Goal: Find contact information: Find contact information

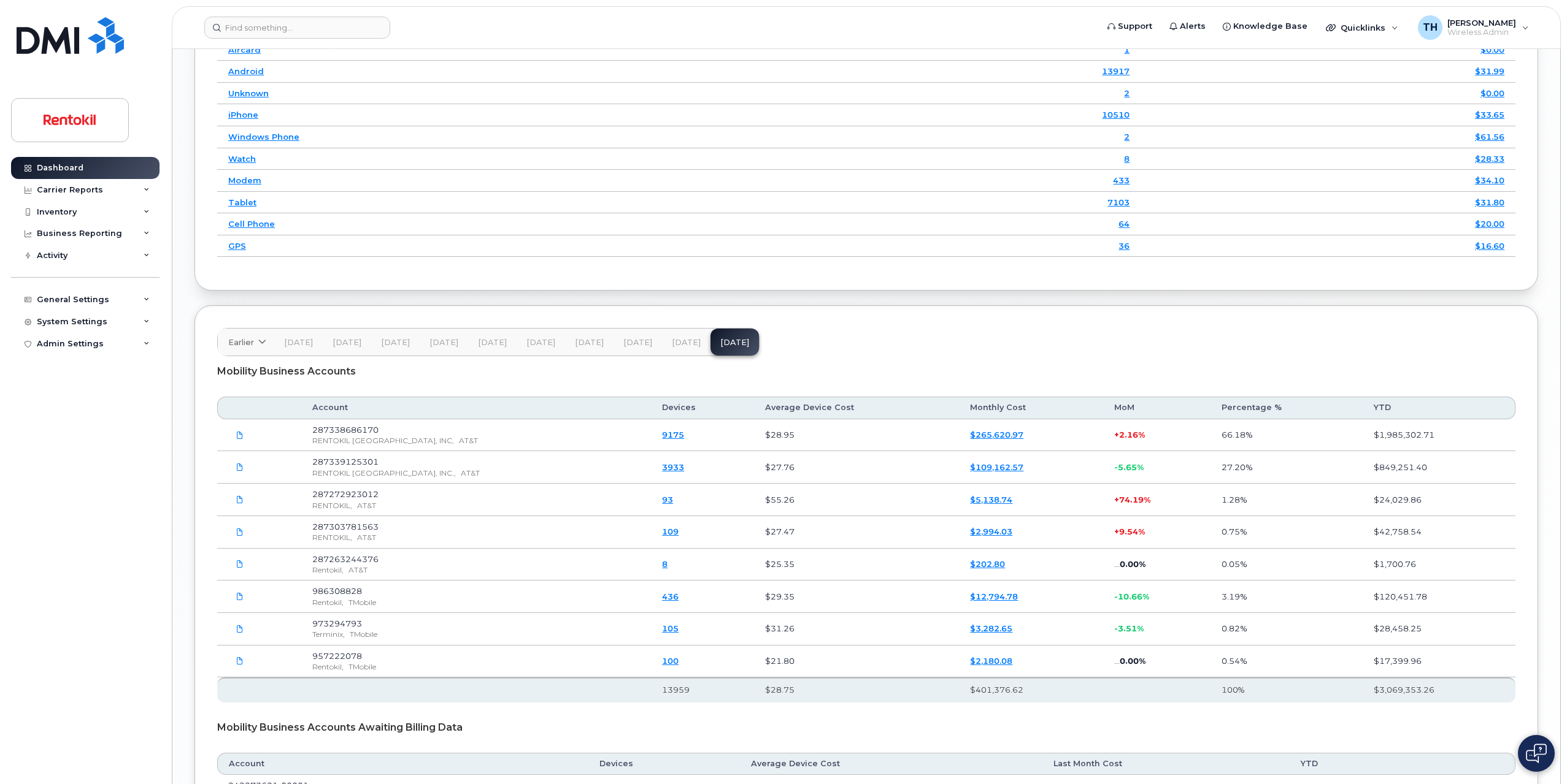
scroll to position [1611, 0]
click at [662, 431] on link "9175" at bounding box center [673, 431] width 22 height 10
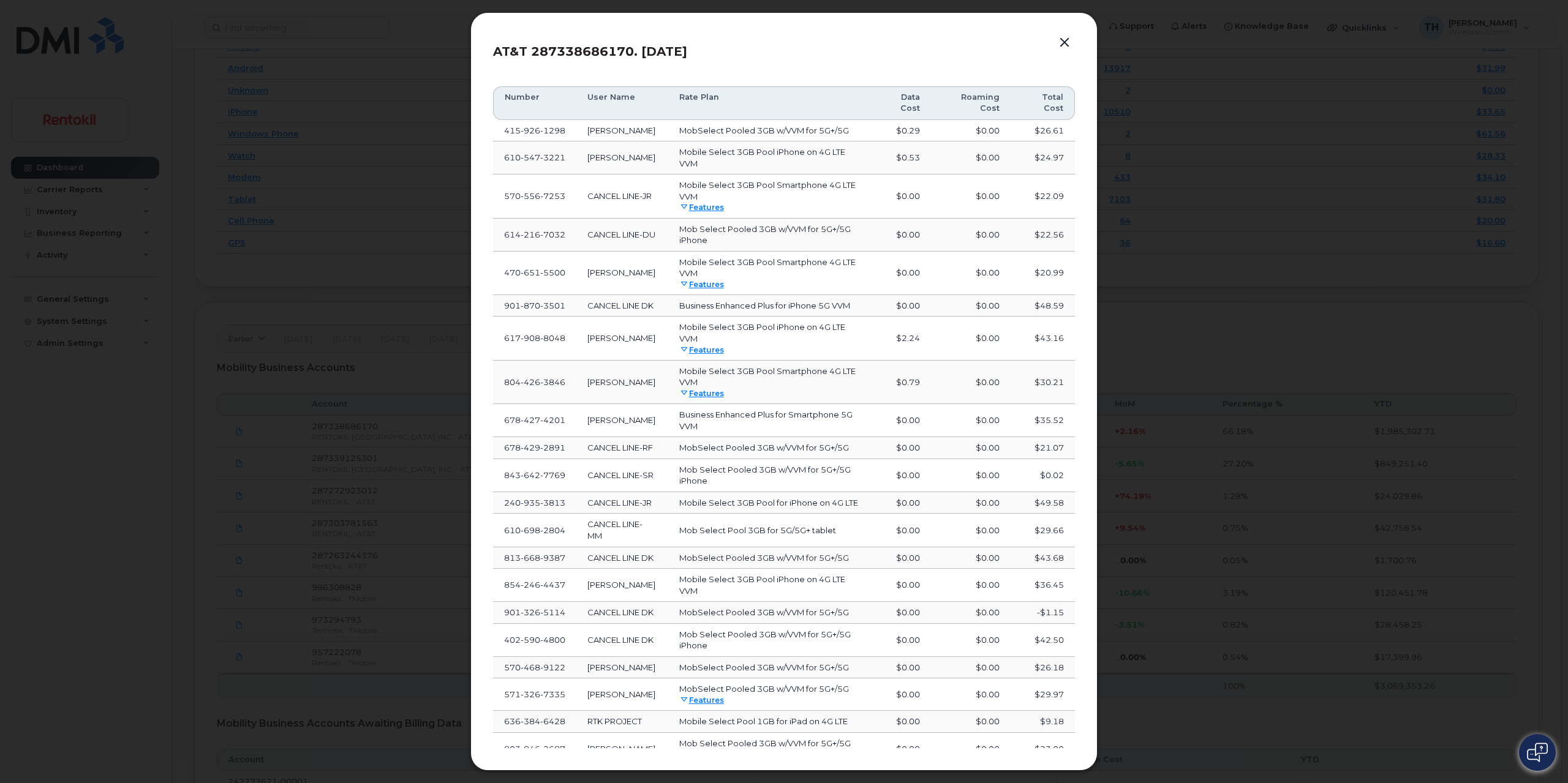
click at [534, 134] on span "926" at bounding box center [530, 130] width 19 height 10
click at [1069, 43] on button "button" at bounding box center [1065, 42] width 19 height 17
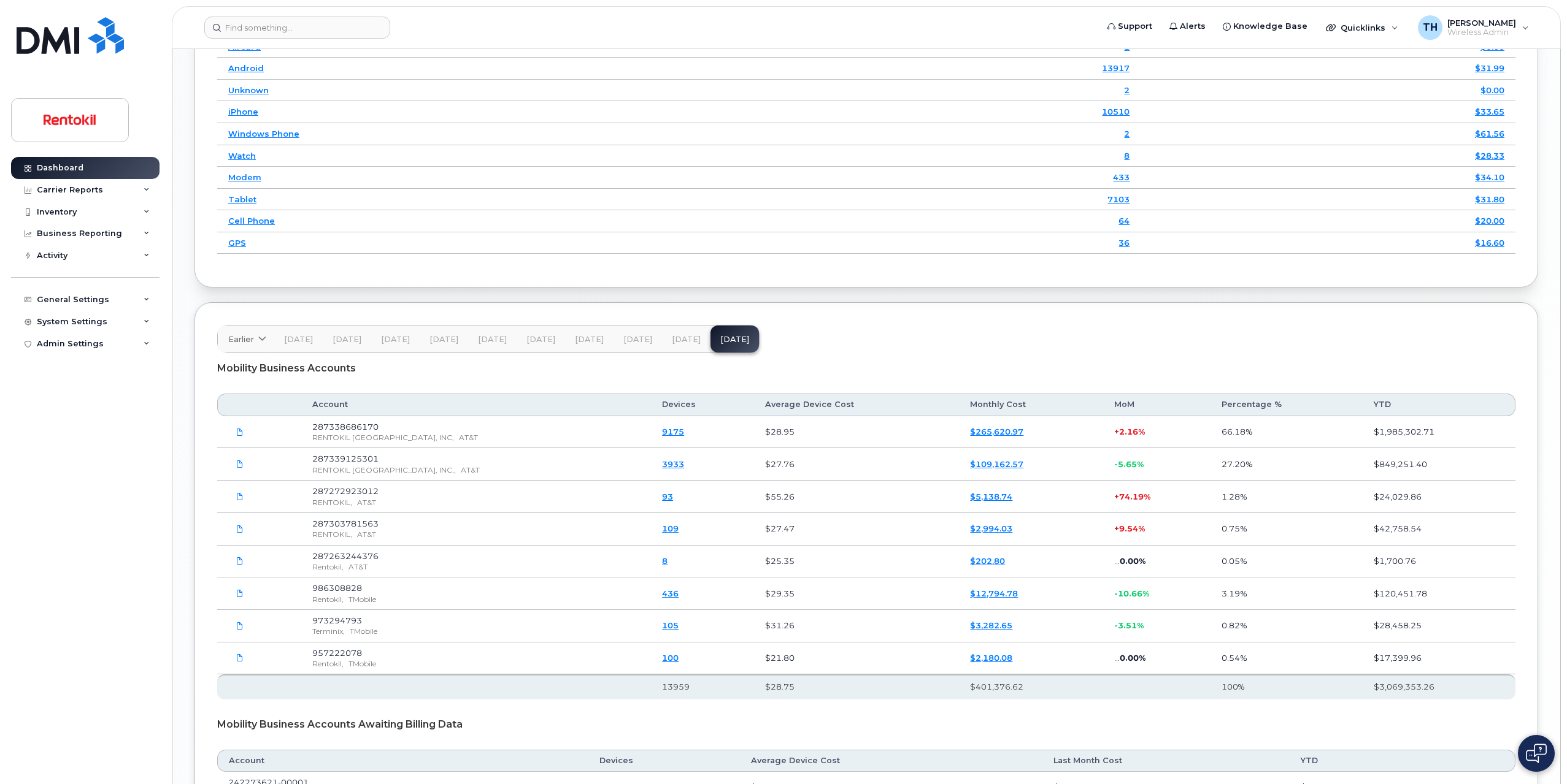
drag, startPoint x: 384, startPoint y: 433, endPoint x: 652, endPoint y: 444, distance: 268.2
click at [387, 433] on span "RENTOKIL NORTH AMERICA, INC," at bounding box center [383, 438] width 142 height 9
click at [665, 437] on td "9175" at bounding box center [702, 432] width 103 height 33
click at [664, 433] on link "9175" at bounding box center [673, 431] width 22 height 10
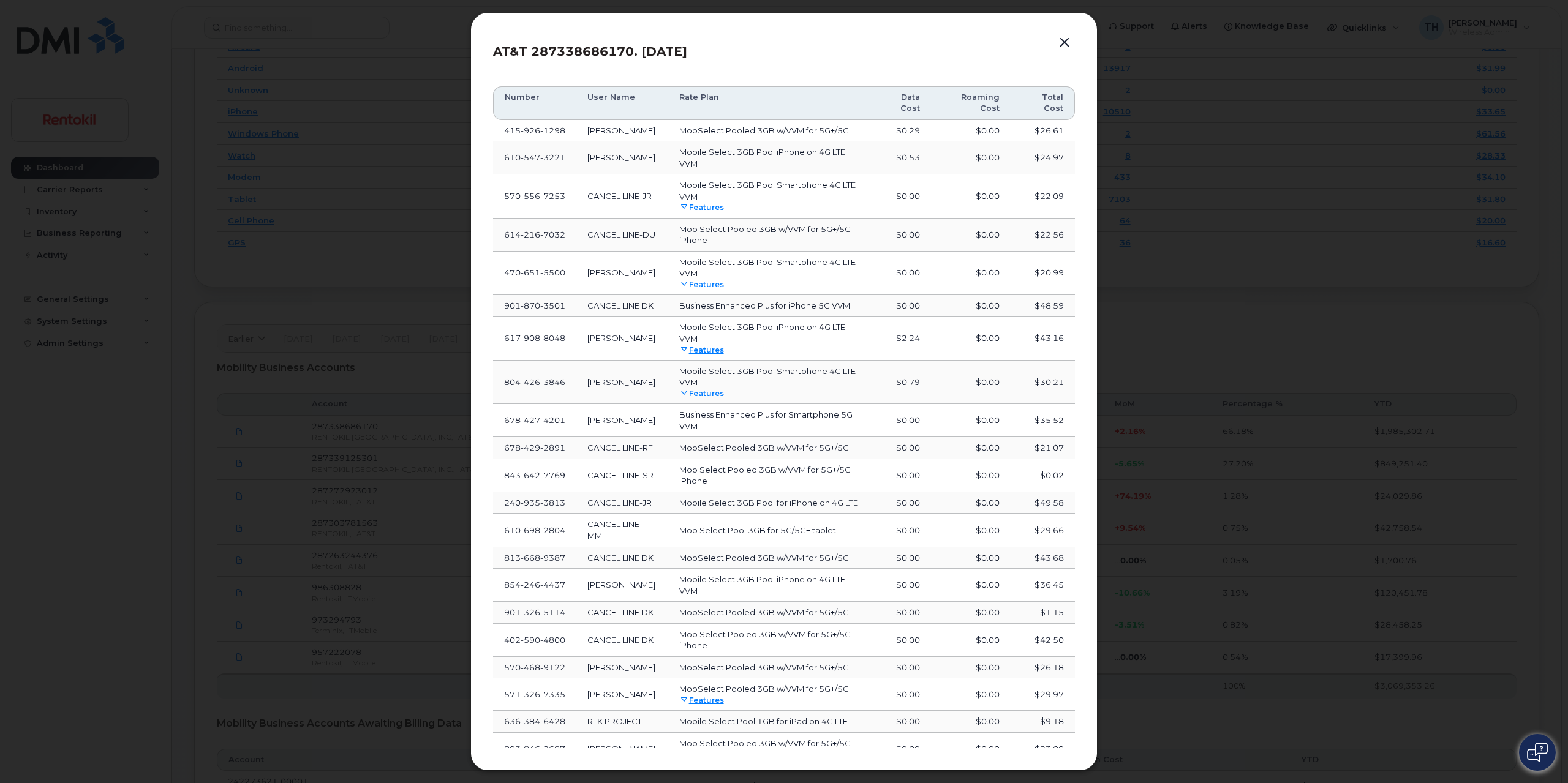
click at [544, 280] on td "470 651 5500" at bounding box center [534, 273] width 83 height 43
copy span "470 651 5500"
drag, startPoint x: 1063, startPoint y: 45, endPoint x: 1061, endPoint y: 135, distance: 90.0
click at [1064, 45] on button "button" at bounding box center [1065, 42] width 19 height 17
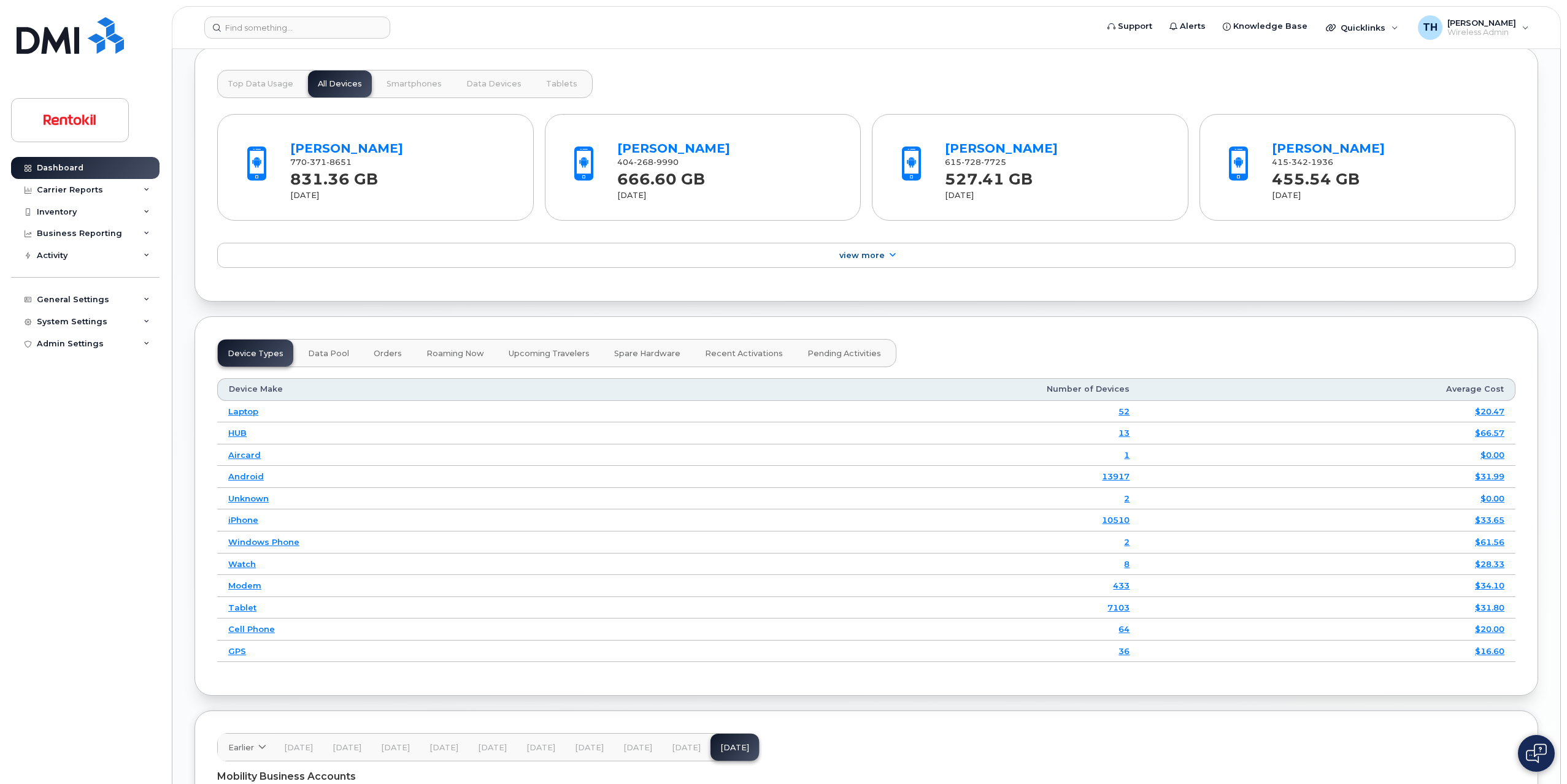
scroll to position [1182, 0]
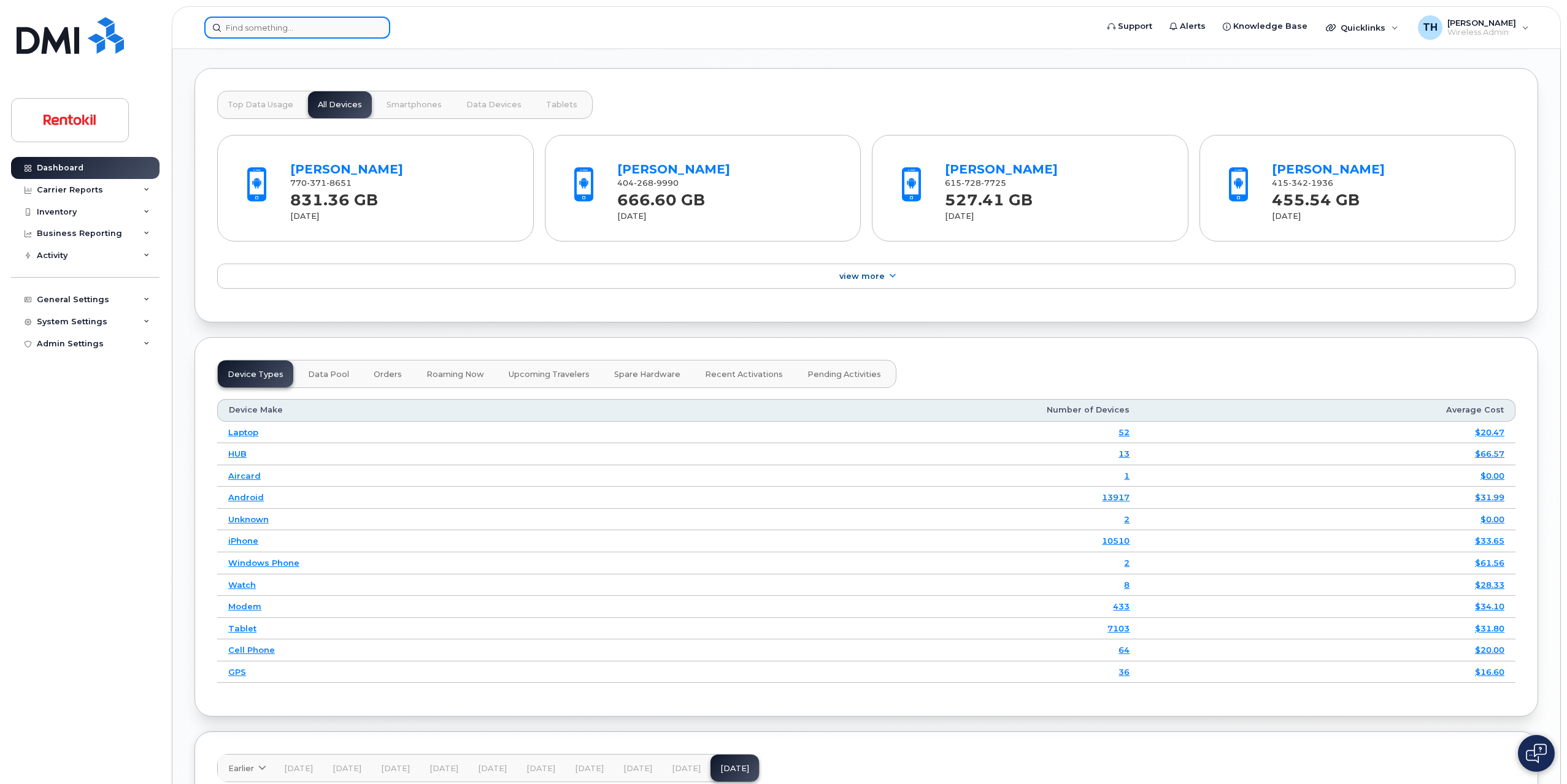
click at [271, 33] on input at bounding box center [297, 27] width 186 height 22
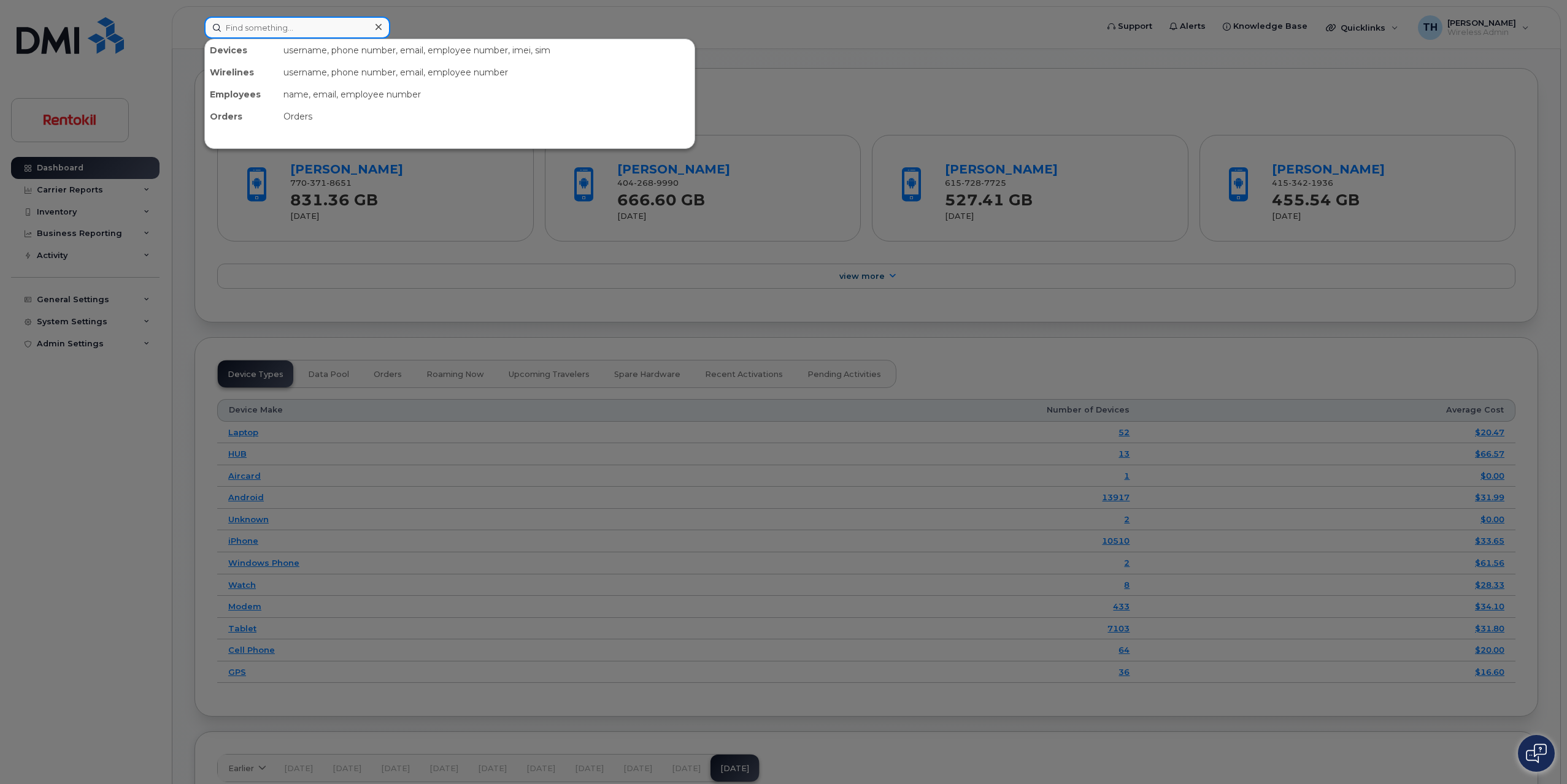
paste input "4706515500"
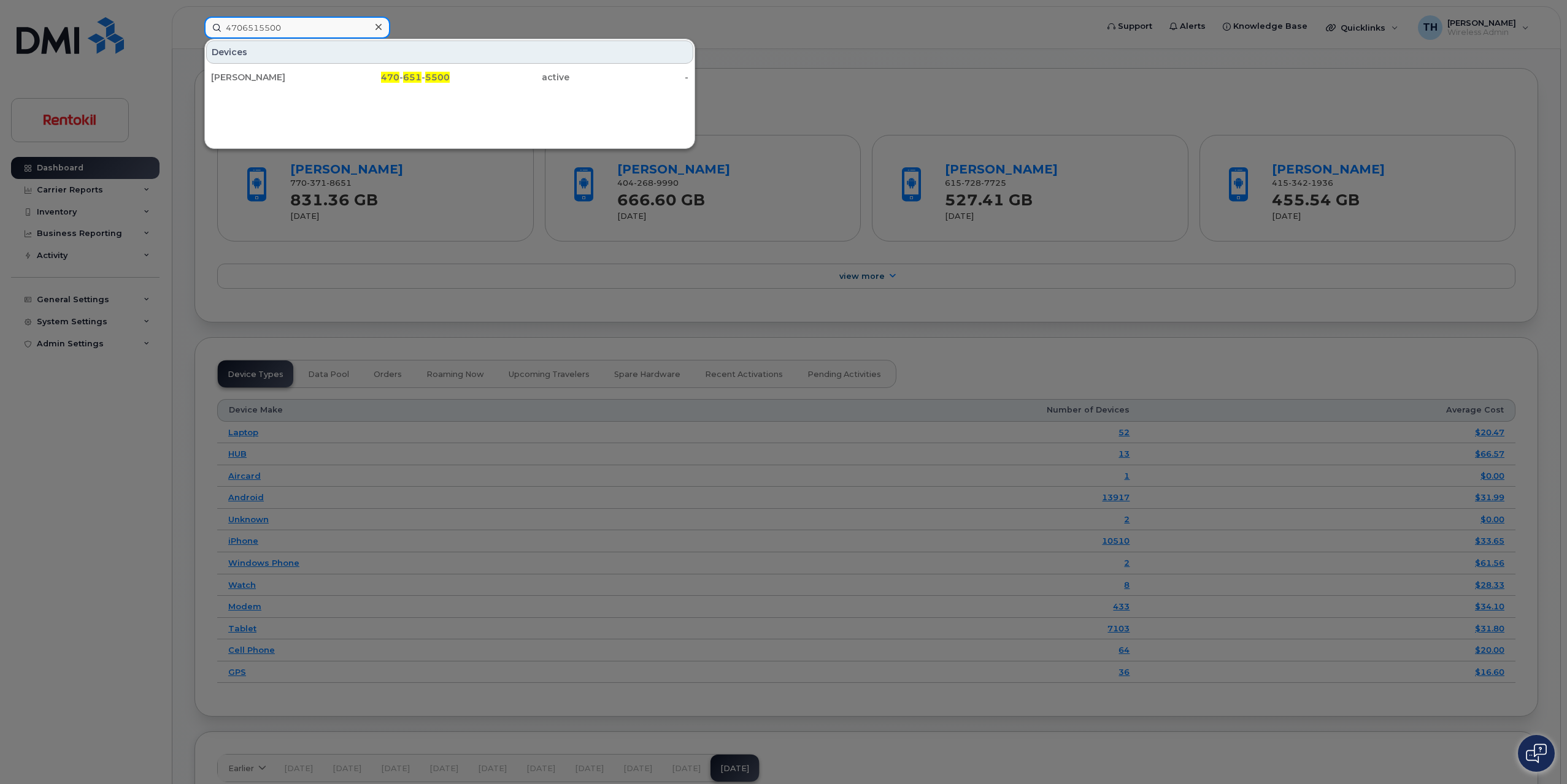
click at [292, 31] on input "4706515500" at bounding box center [297, 27] width 186 height 22
type input "4706515500"
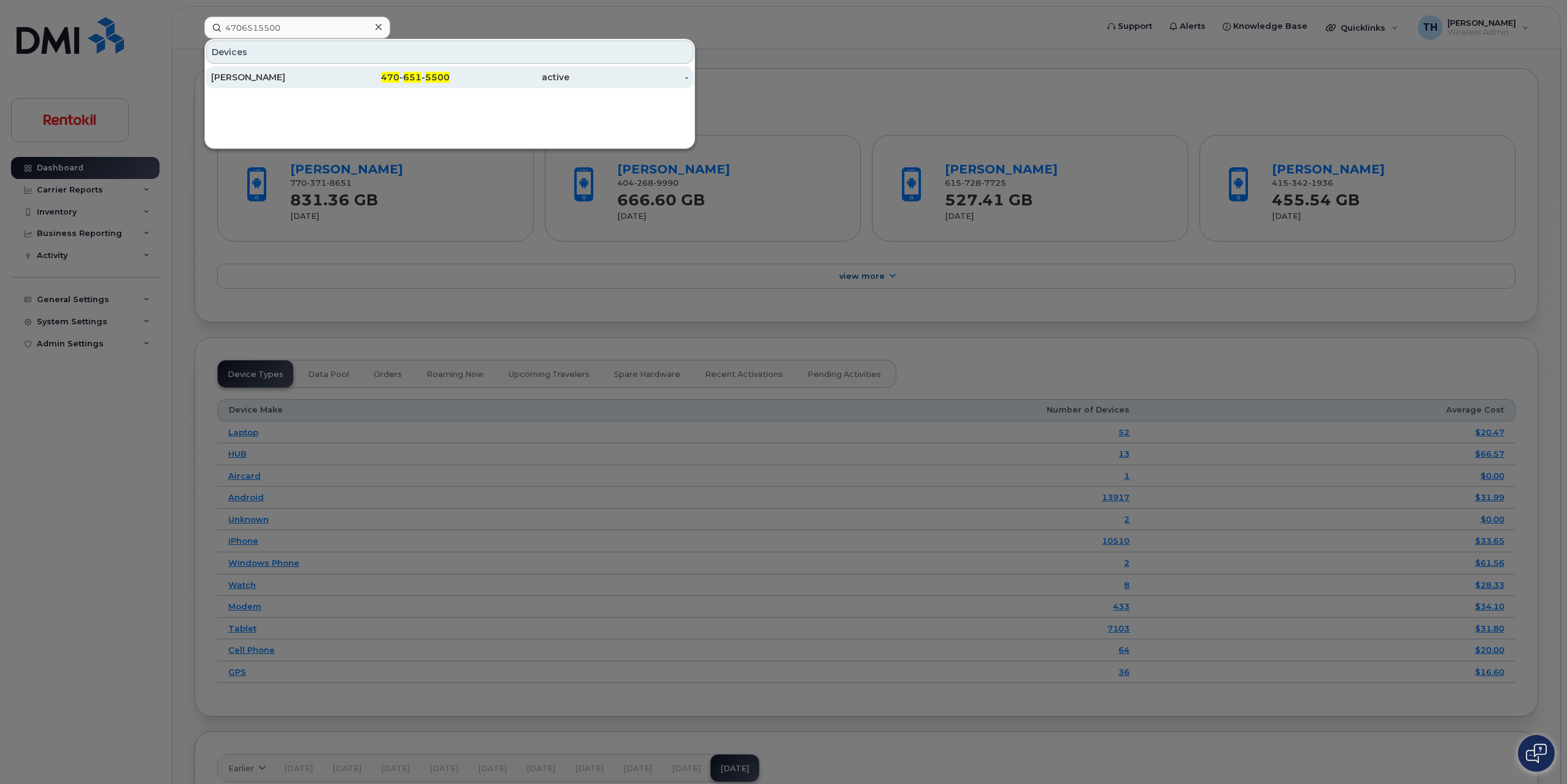
click at [292, 77] on div "WILLIAM RAYAN" at bounding box center [270, 77] width 120 height 12
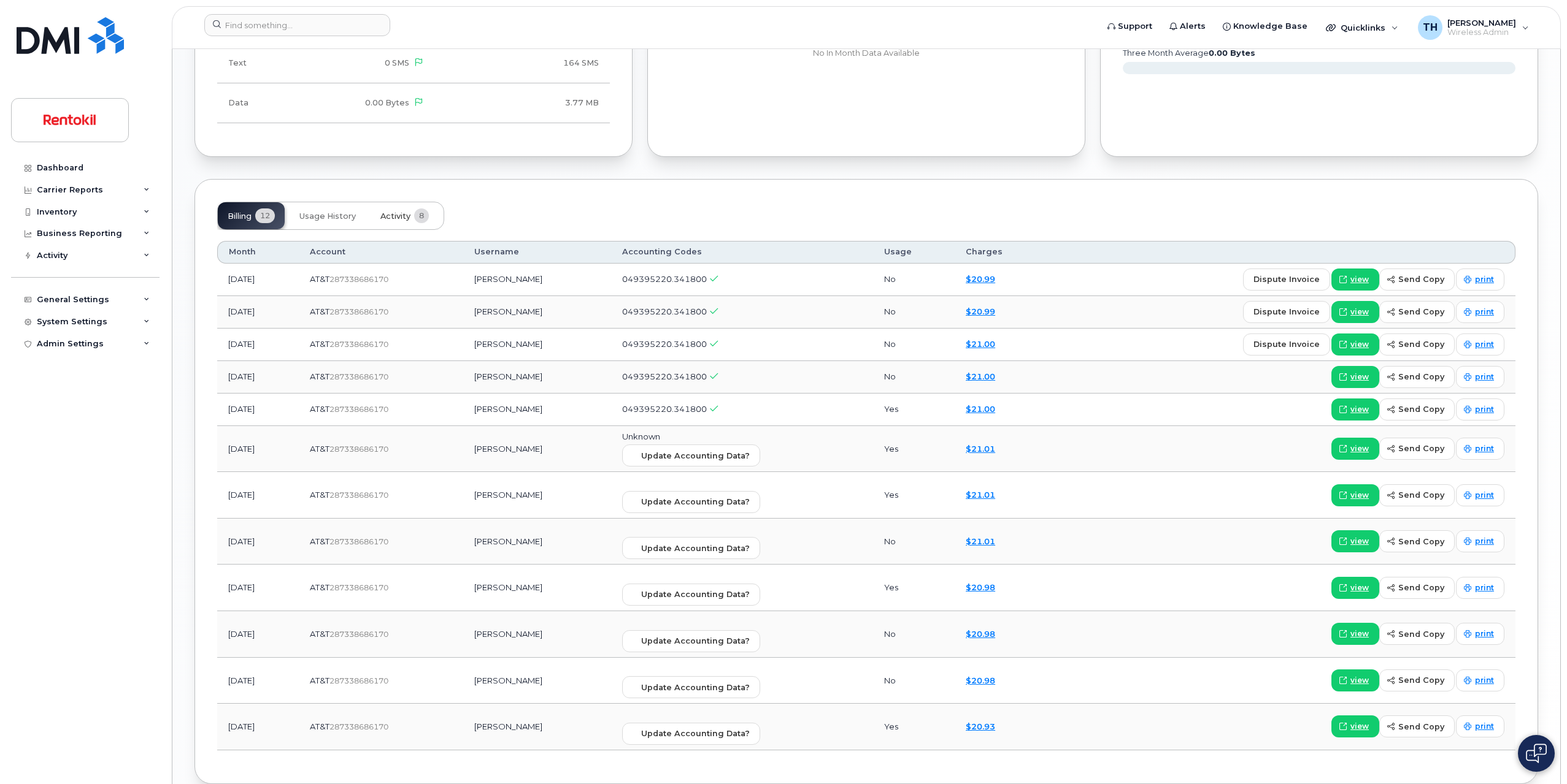
click at [386, 208] on button "Activity 8" at bounding box center [404, 215] width 68 height 27
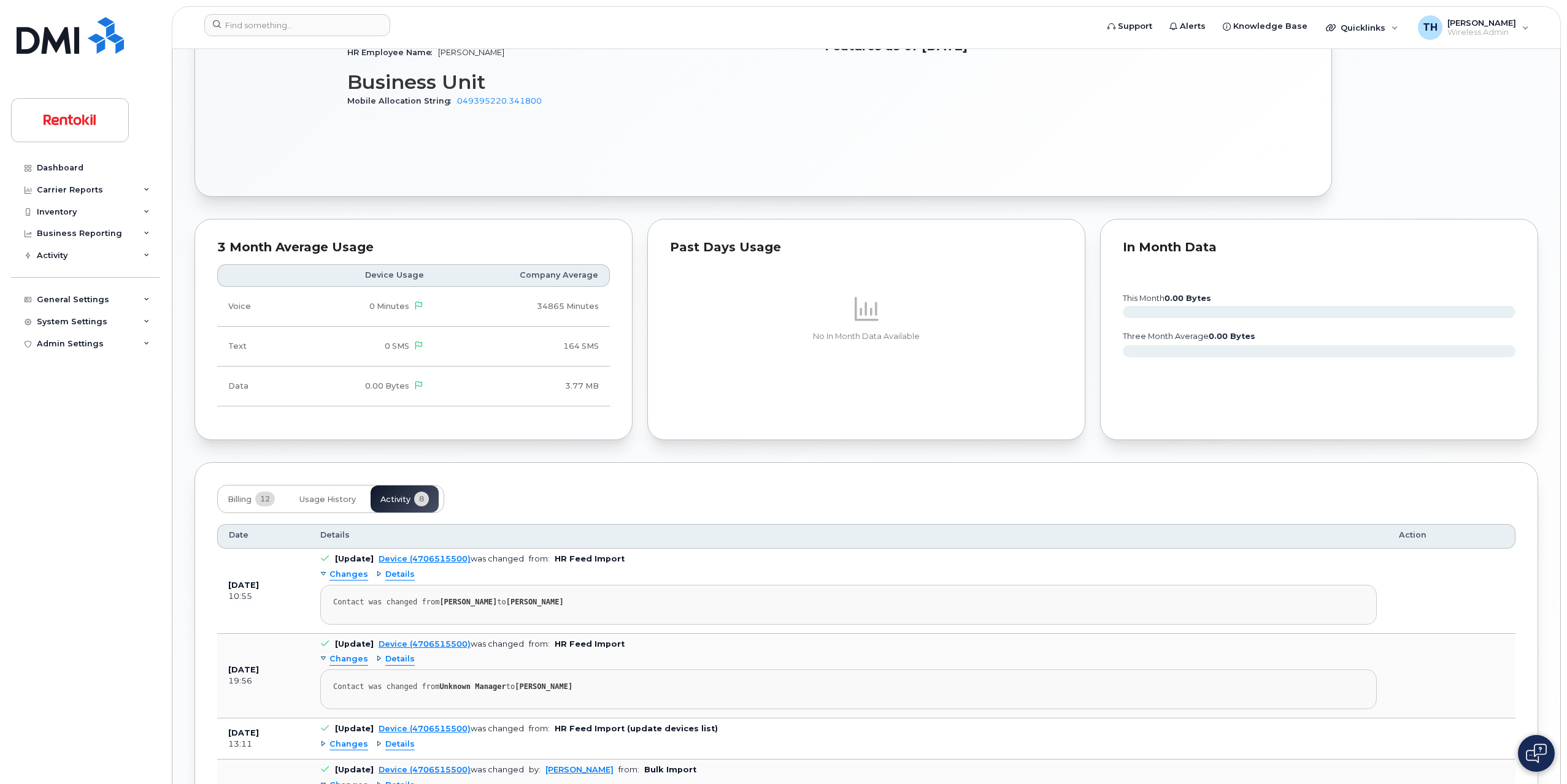
scroll to position [975, 0]
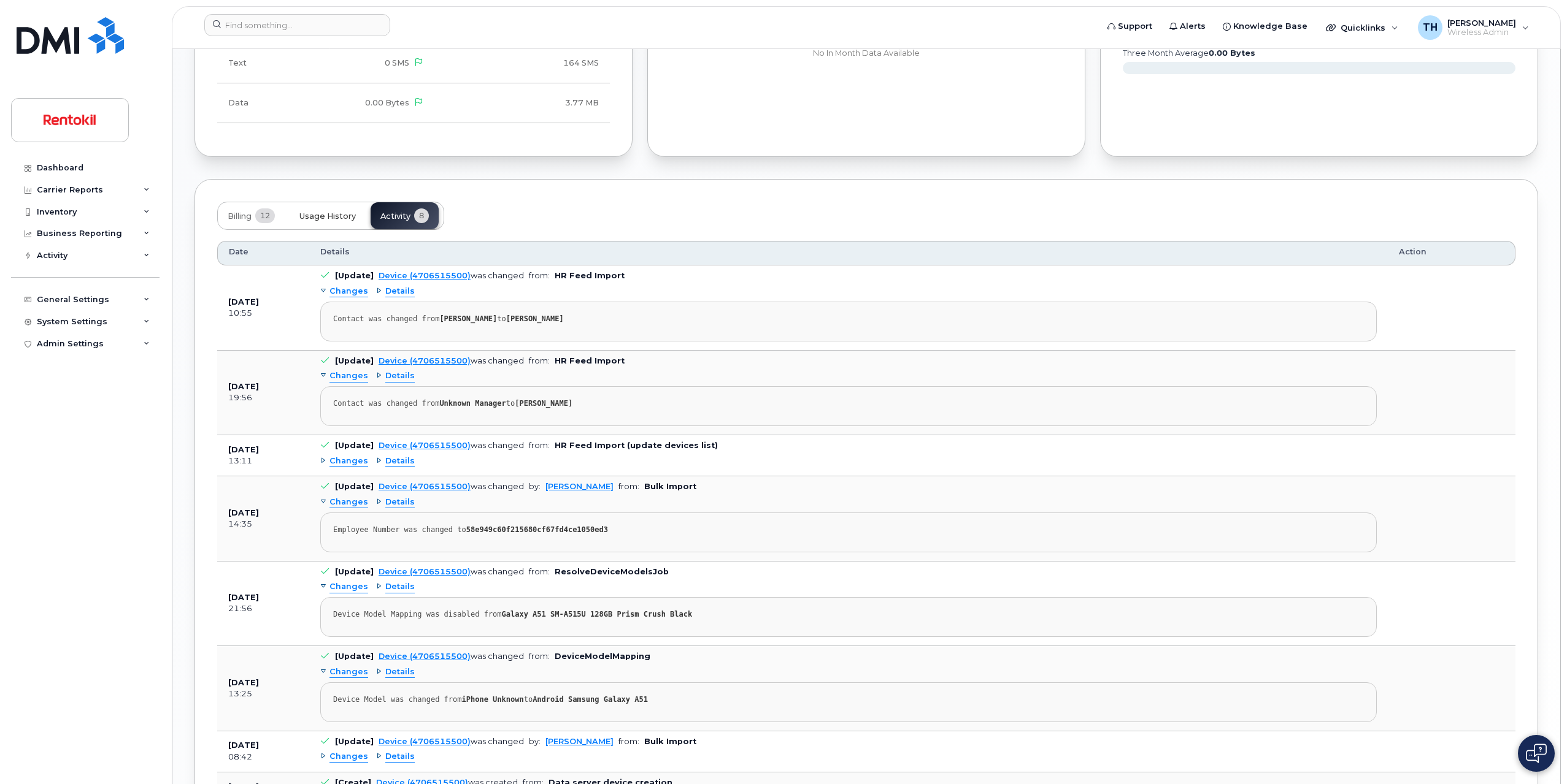
click at [324, 220] on span "Usage History" at bounding box center [328, 216] width 57 height 10
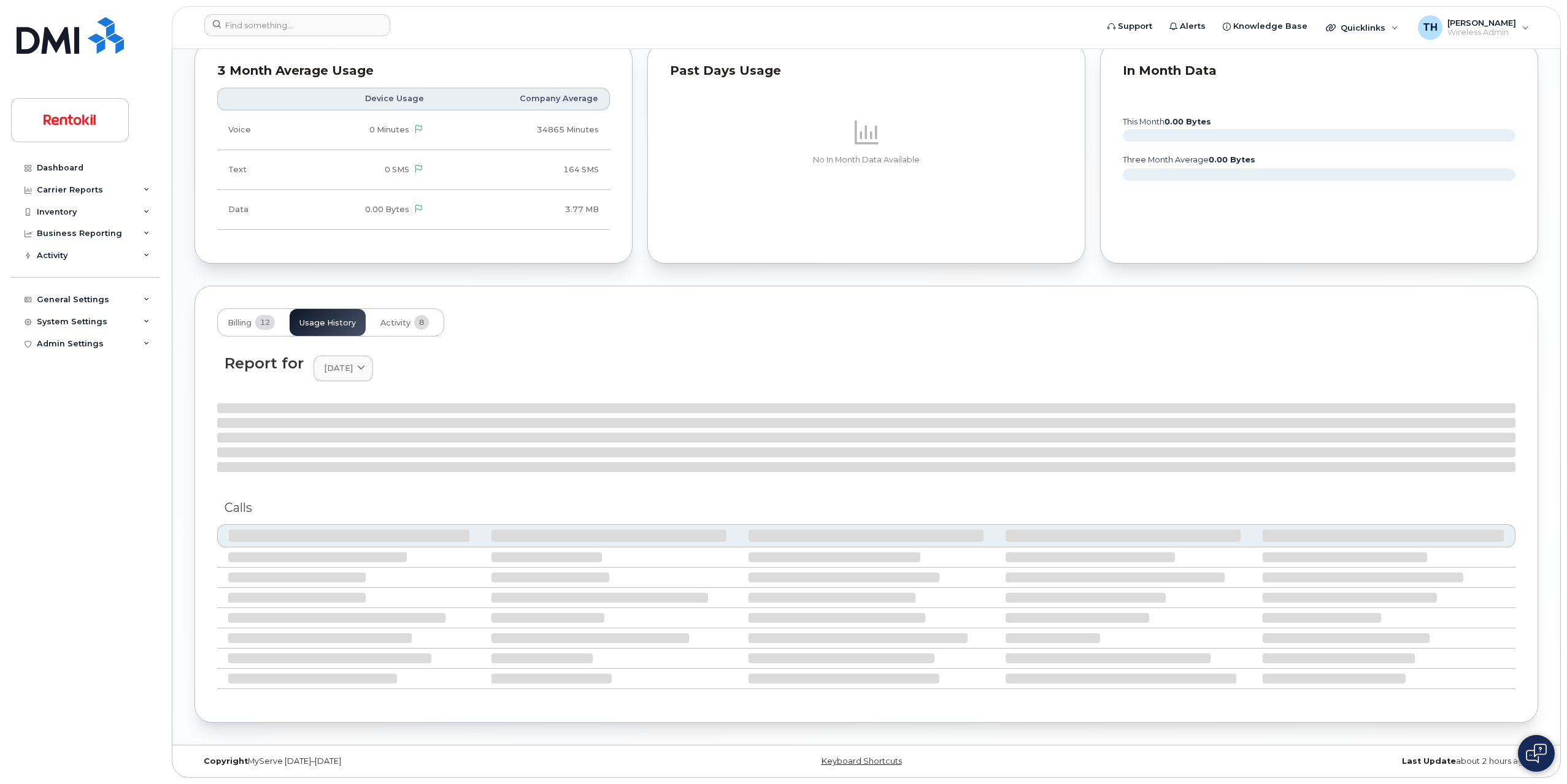
scroll to position [859, 0]
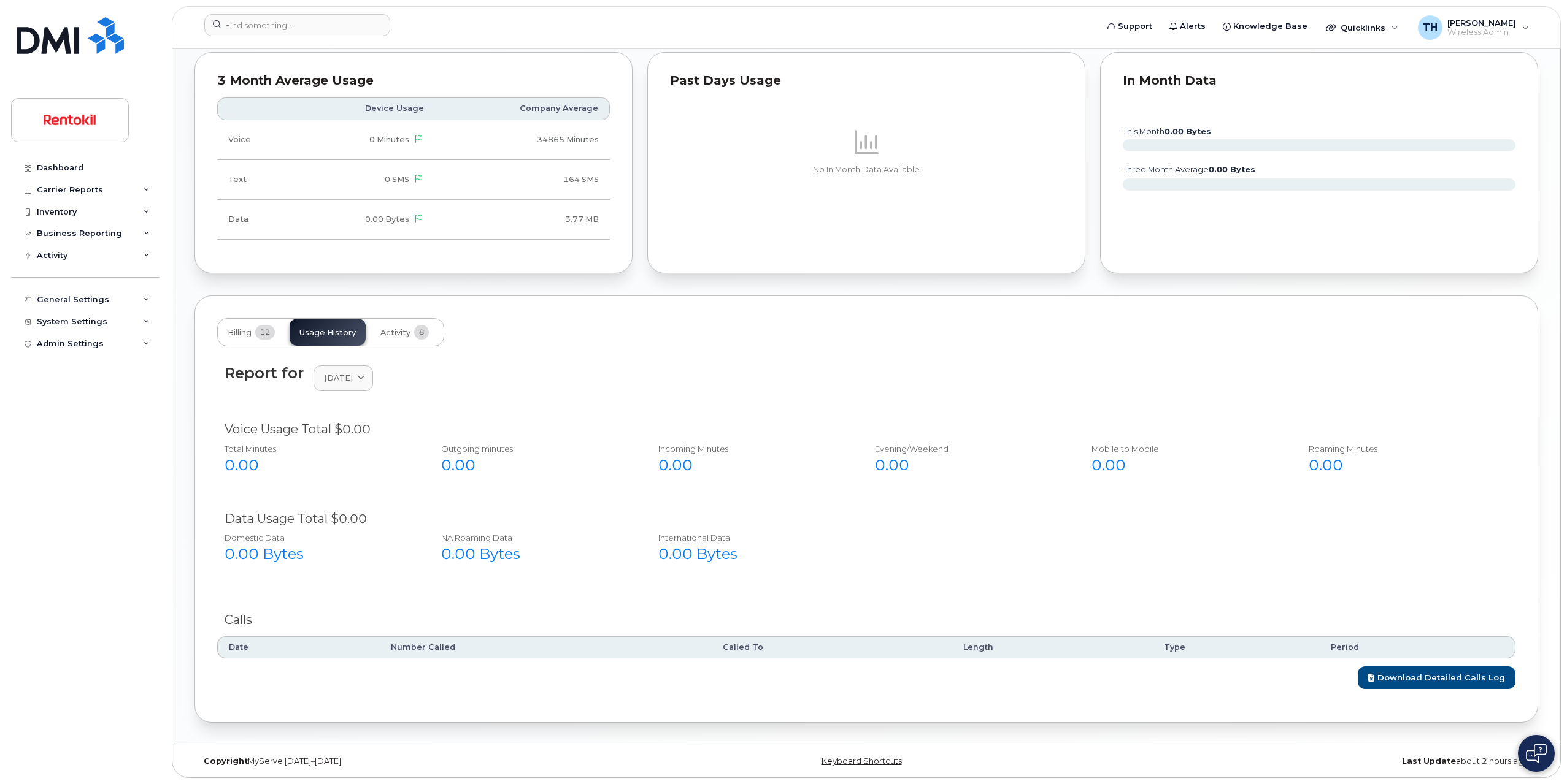
click at [370, 392] on div "Report for August 2025 2025 August July June May April March February January 2…" at bounding box center [866, 378] width 1283 height 27
click at [353, 379] on span "[DATE]" at bounding box center [338, 377] width 29 height 12
click at [350, 493] on div "June" at bounding box center [372, 502] width 112 height 20
click at [354, 390] on link "June 2025" at bounding box center [343, 378] width 59 height 25
click at [355, 522] on div "May" at bounding box center [372, 523] width 112 height 20
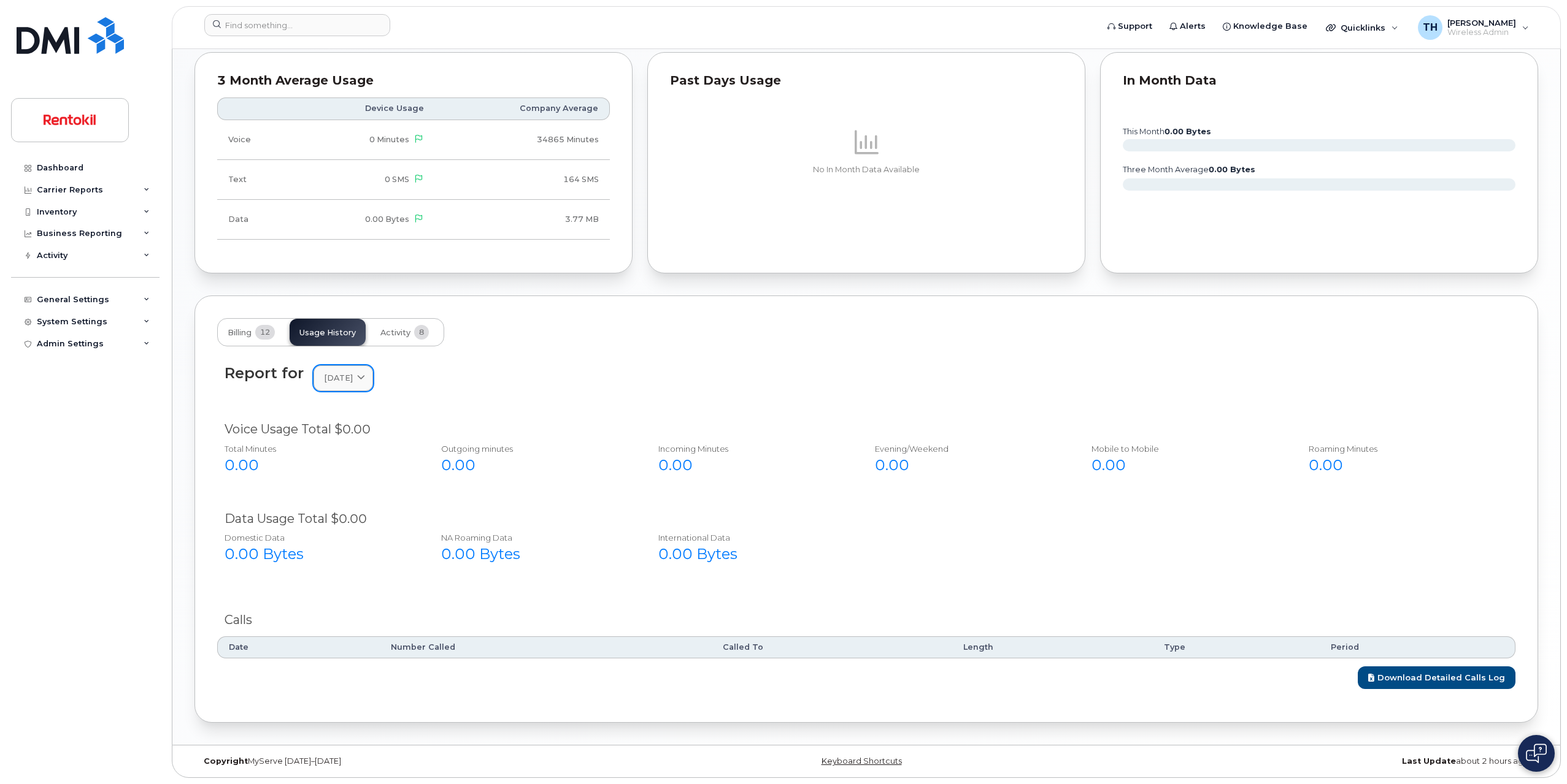
drag, startPoint x: 361, startPoint y: 377, endPoint x: 357, endPoint y: 383, distance: 7.2
click at [353, 377] on span "[DATE]" at bounding box center [338, 377] width 29 height 12
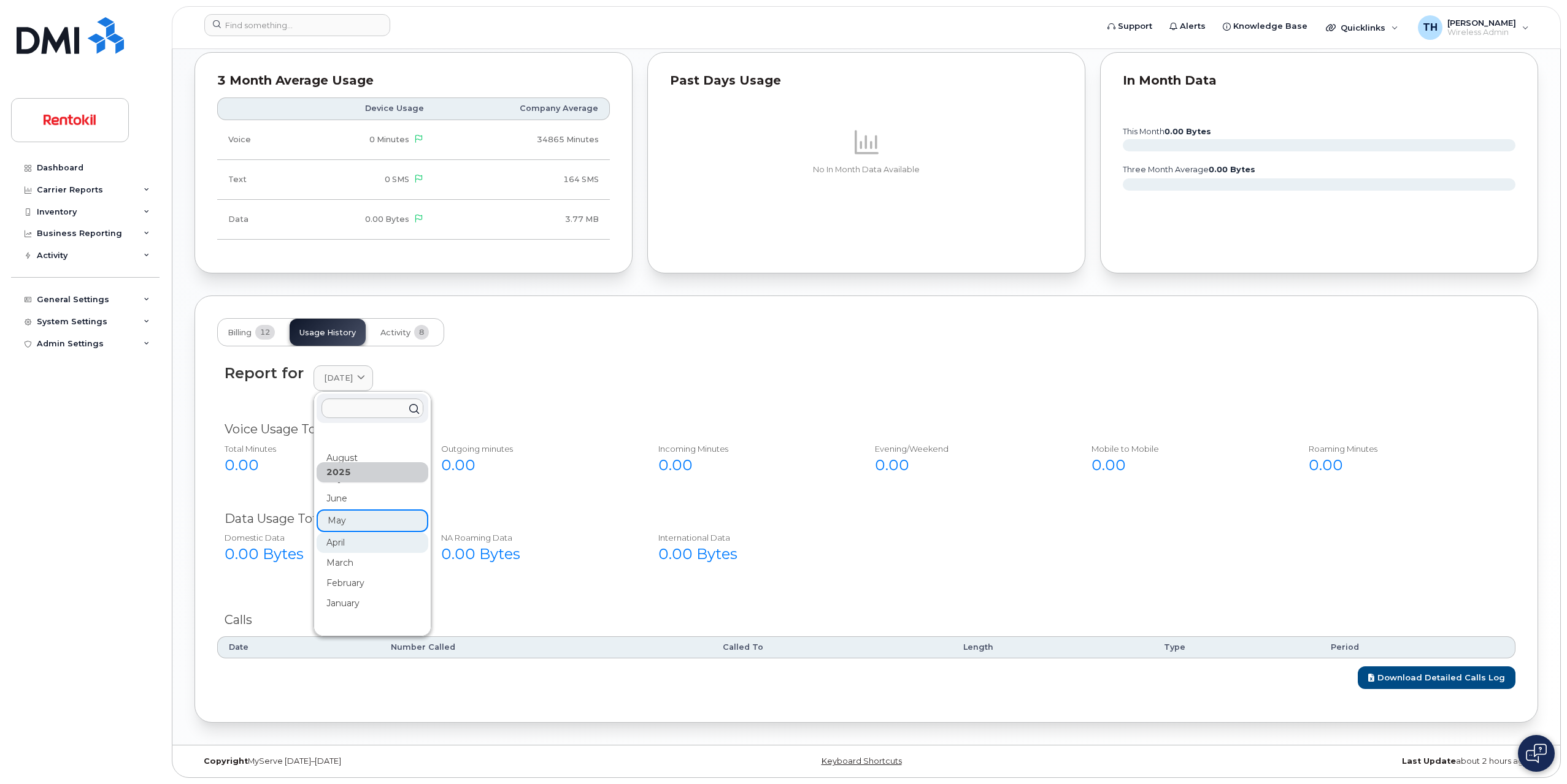
click at [347, 549] on div "April" at bounding box center [372, 542] width 112 height 20
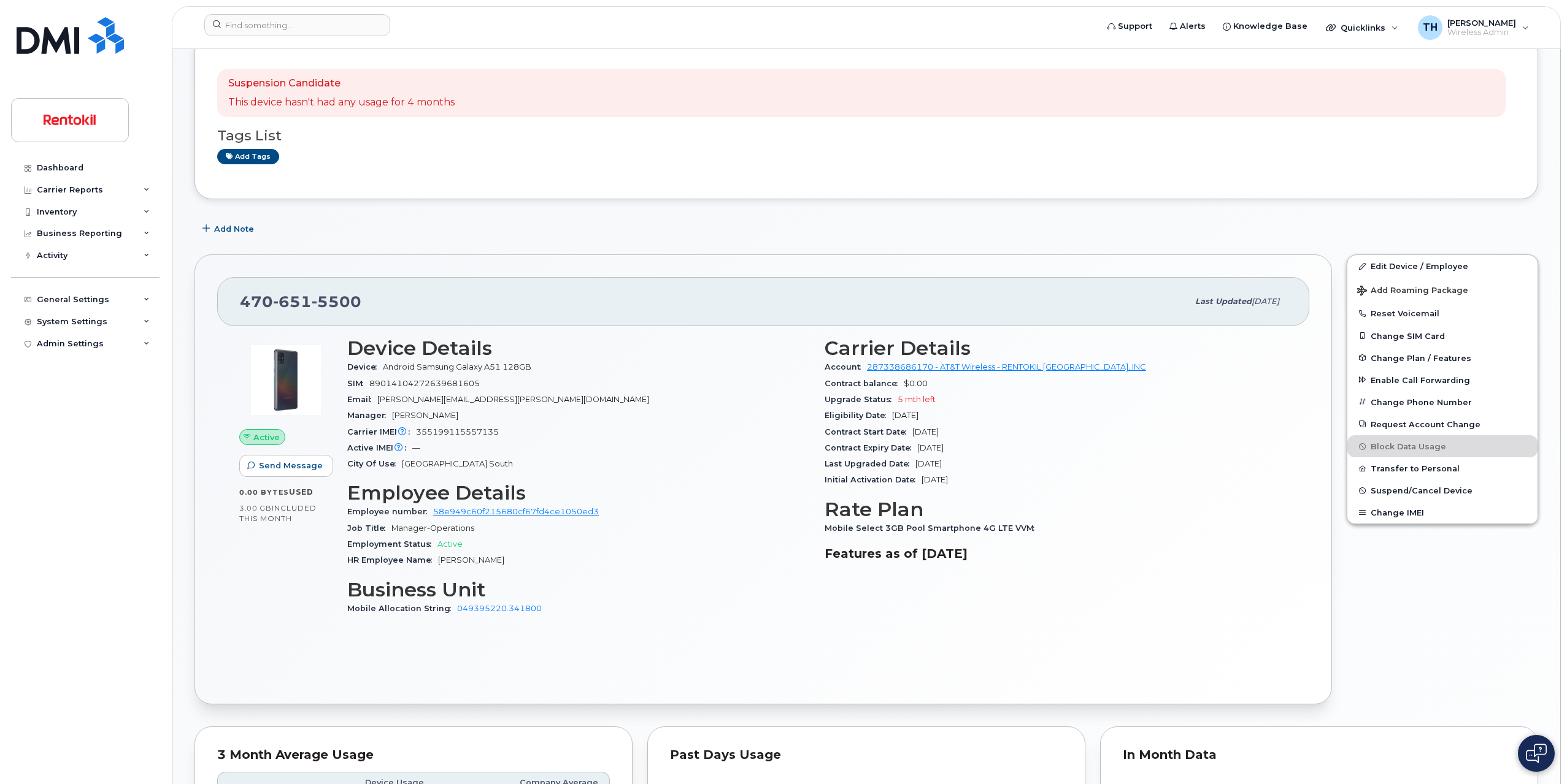
scroll to position [0, 0]
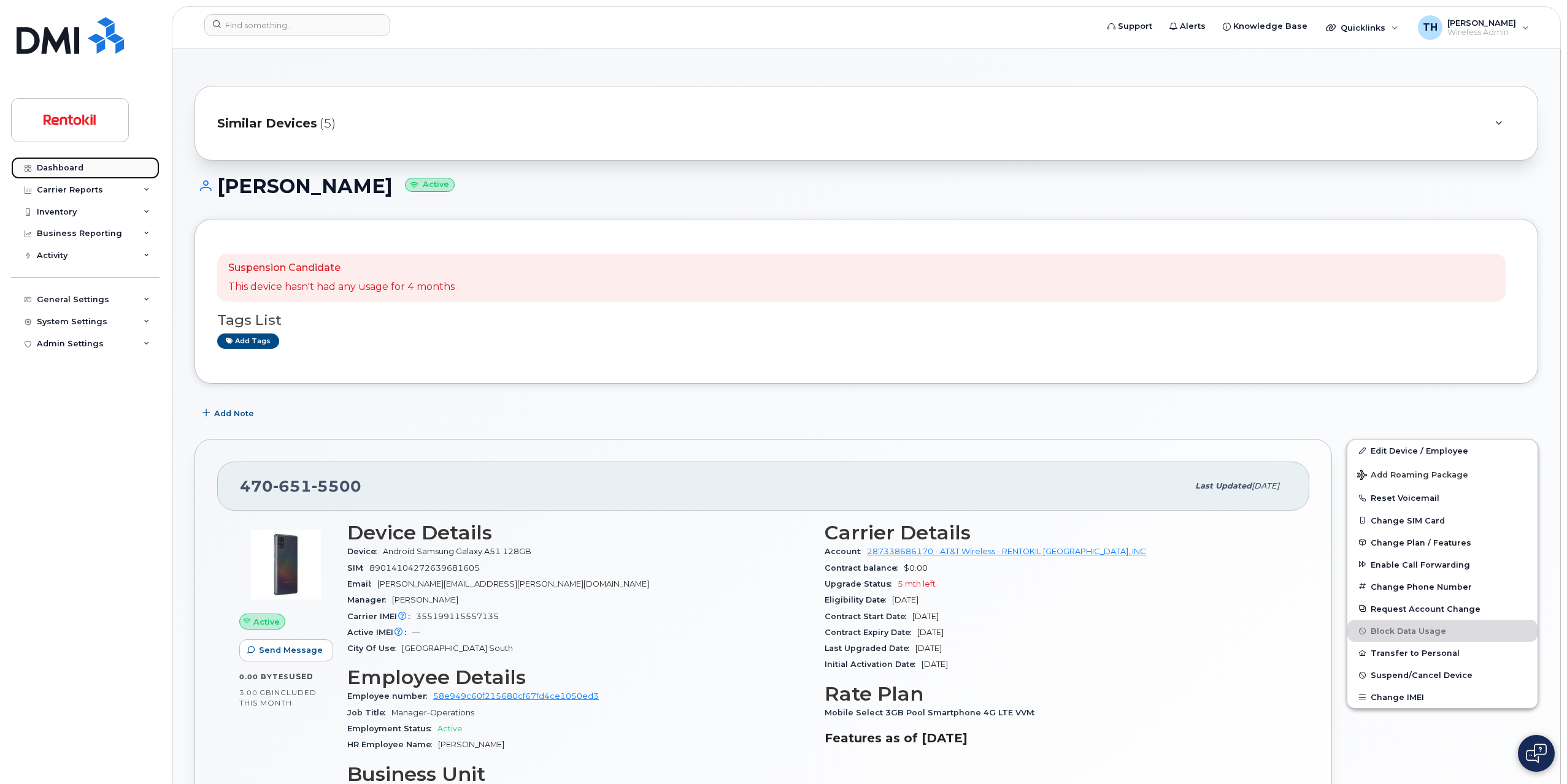
click at [82, 173] on link "Dashboard" at bounding box center [84, 167] width 148 height 22
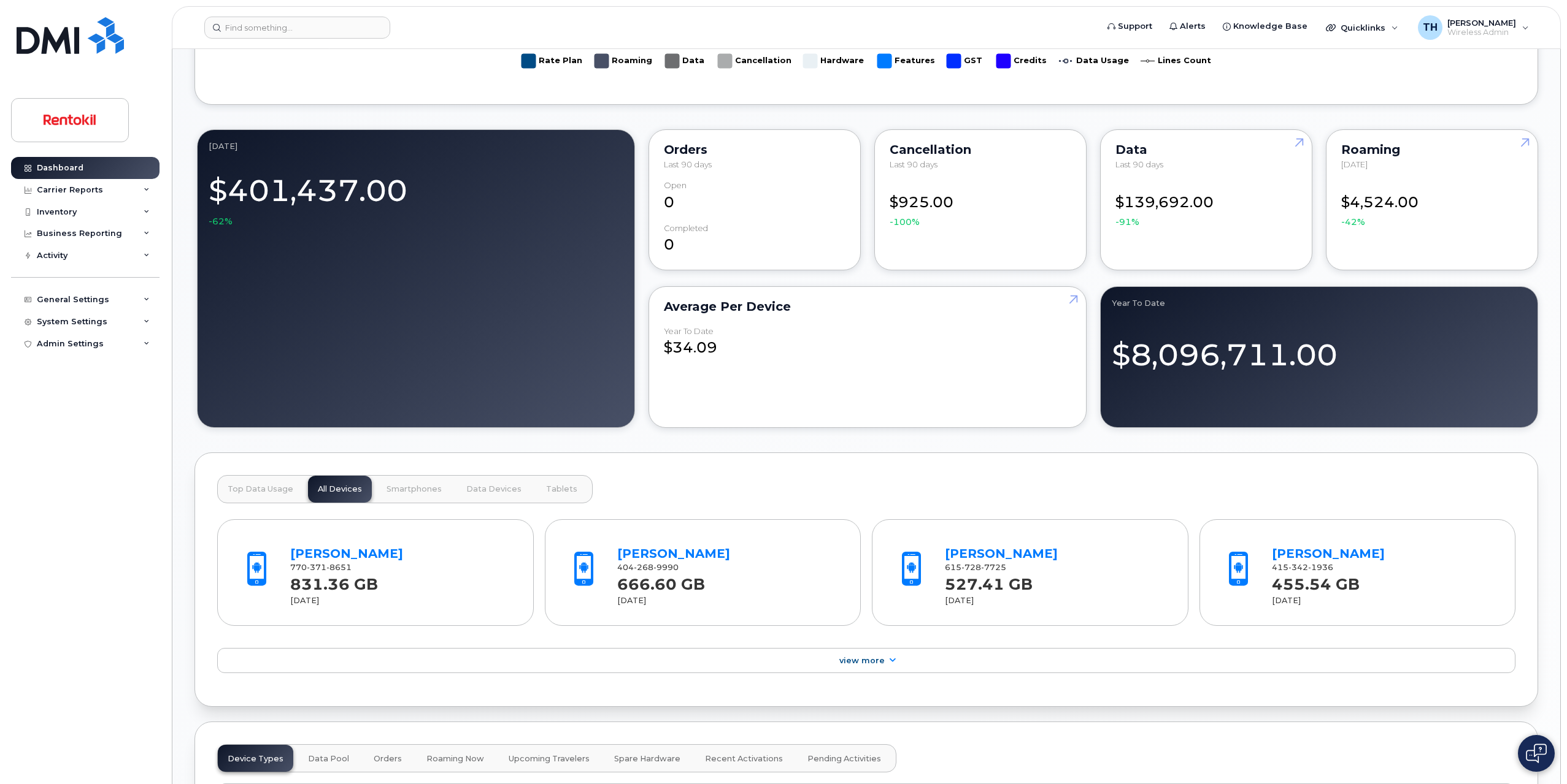
scroll to position [1226, 0]
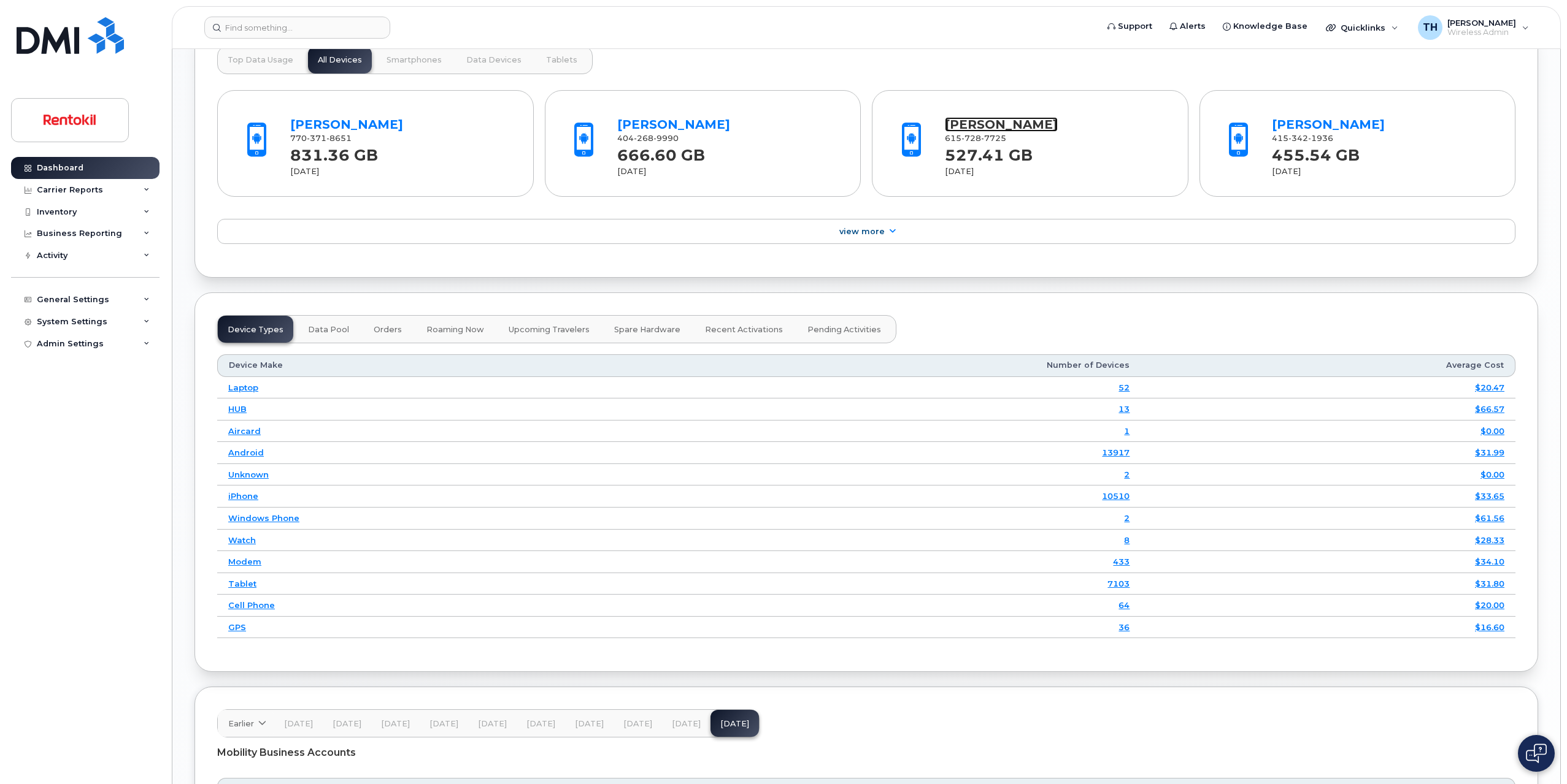
click at [1013, 122] on link "[PERSON_NAME]" at bounding box center [1001, 124] width 113 height 15
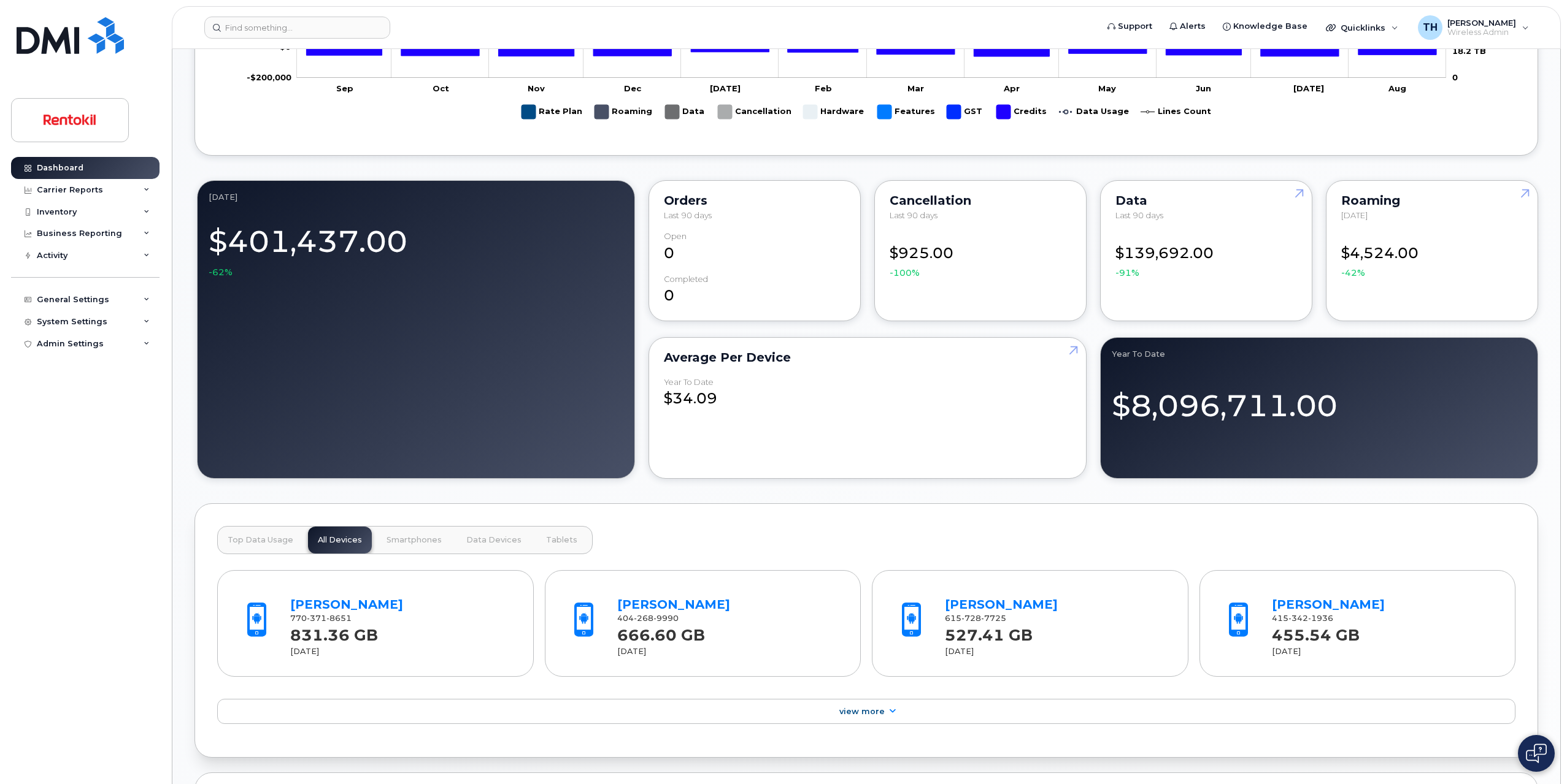
scroll to position [736, 0]
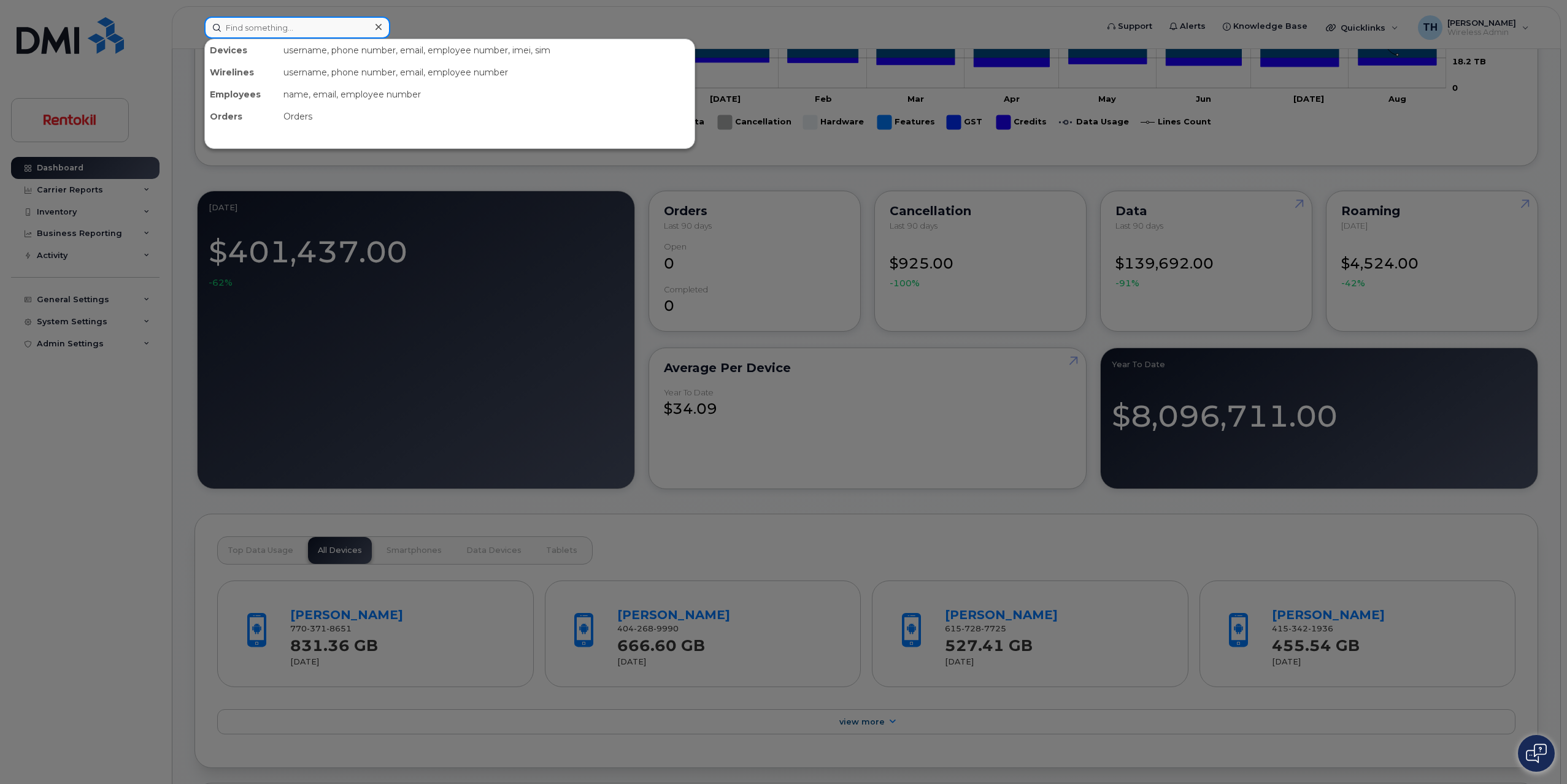
click at [288, 25] on input at bounding box center [297, 27] width 186 height 22
paste input "358743277405083"
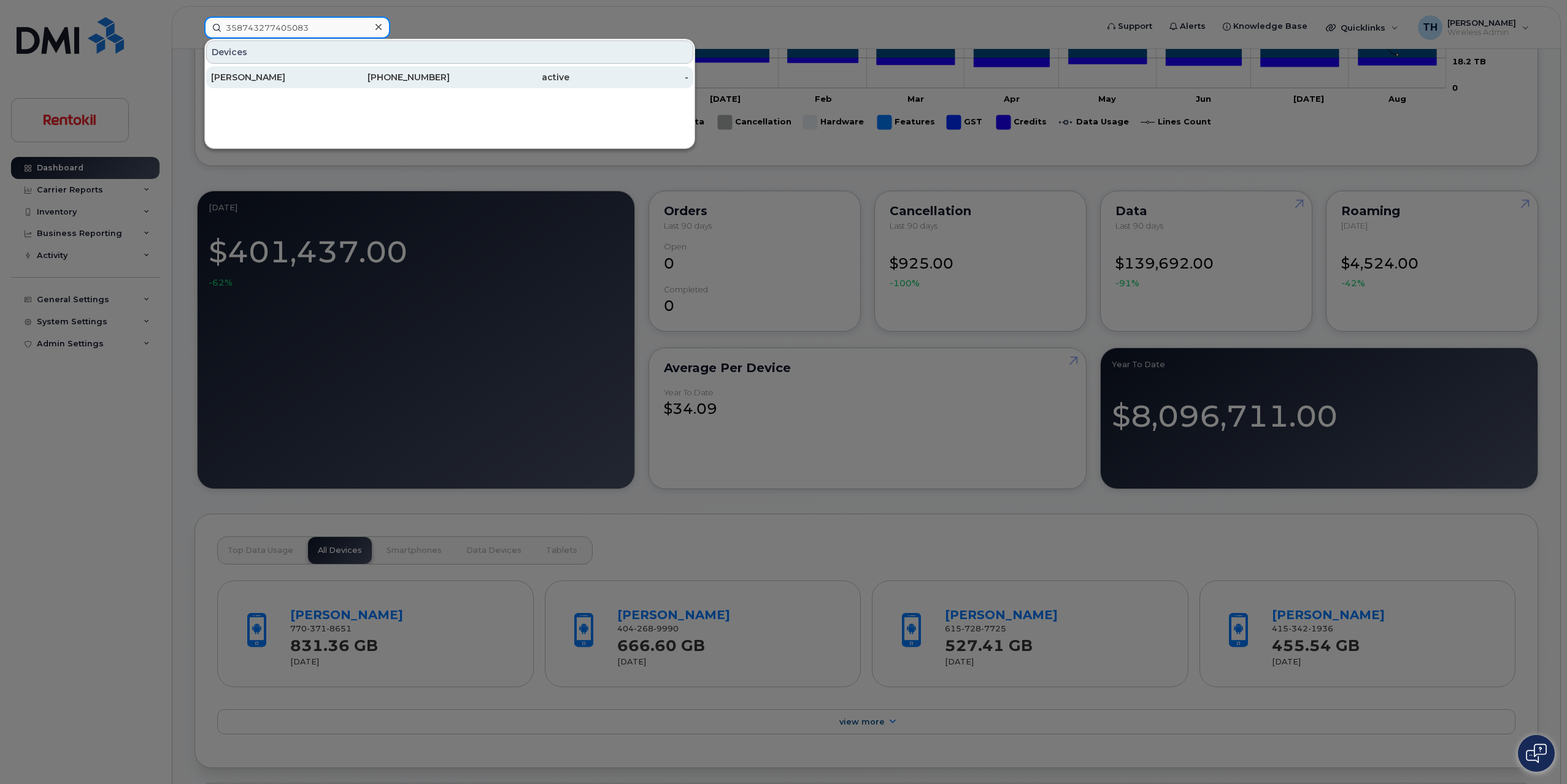
type input "358743277405083"
click at [449, 71] on div "856-560-2922" at bounding box center [509, 77] width 120 height 22
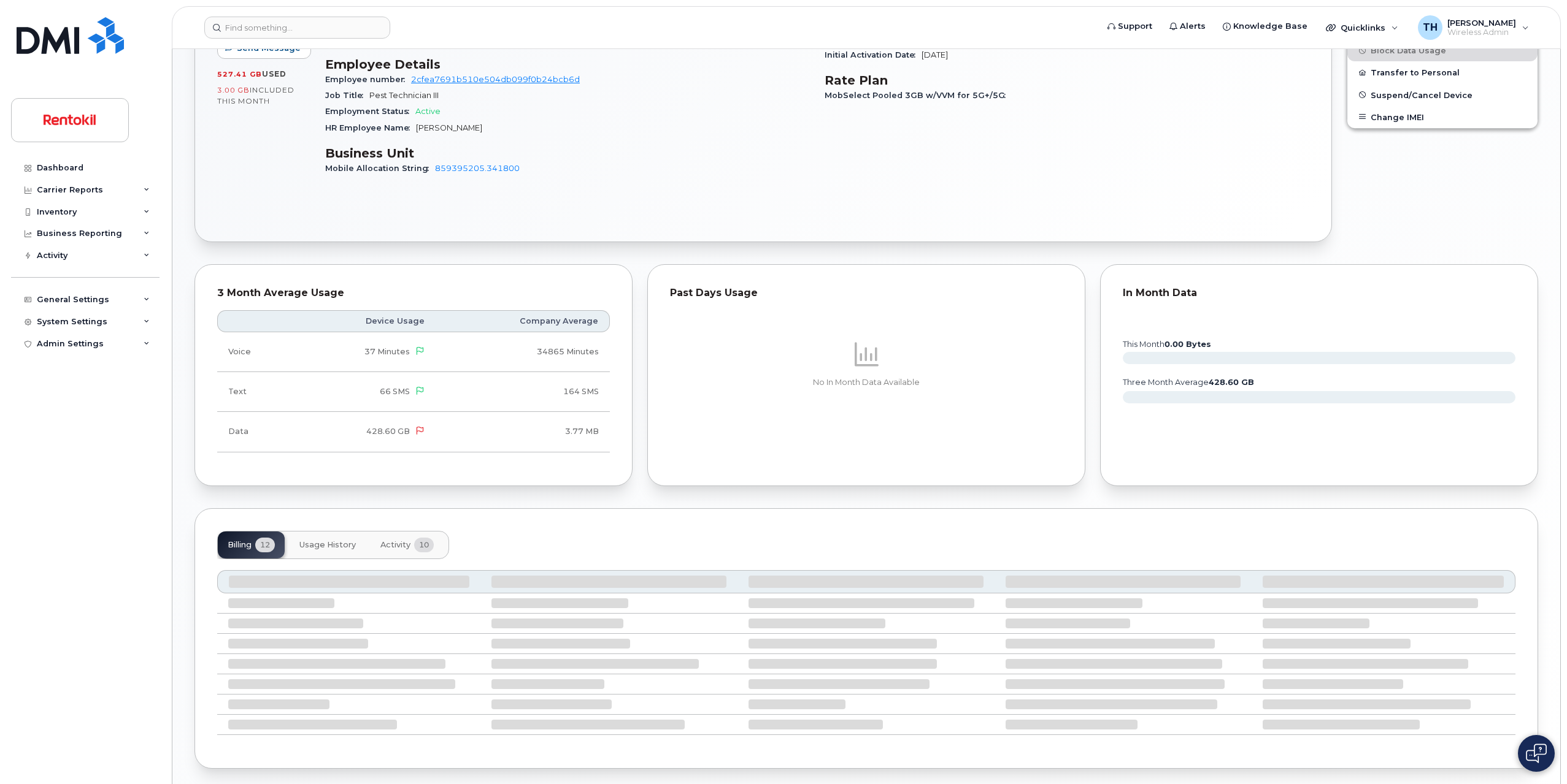
scroll to position [475, 0]
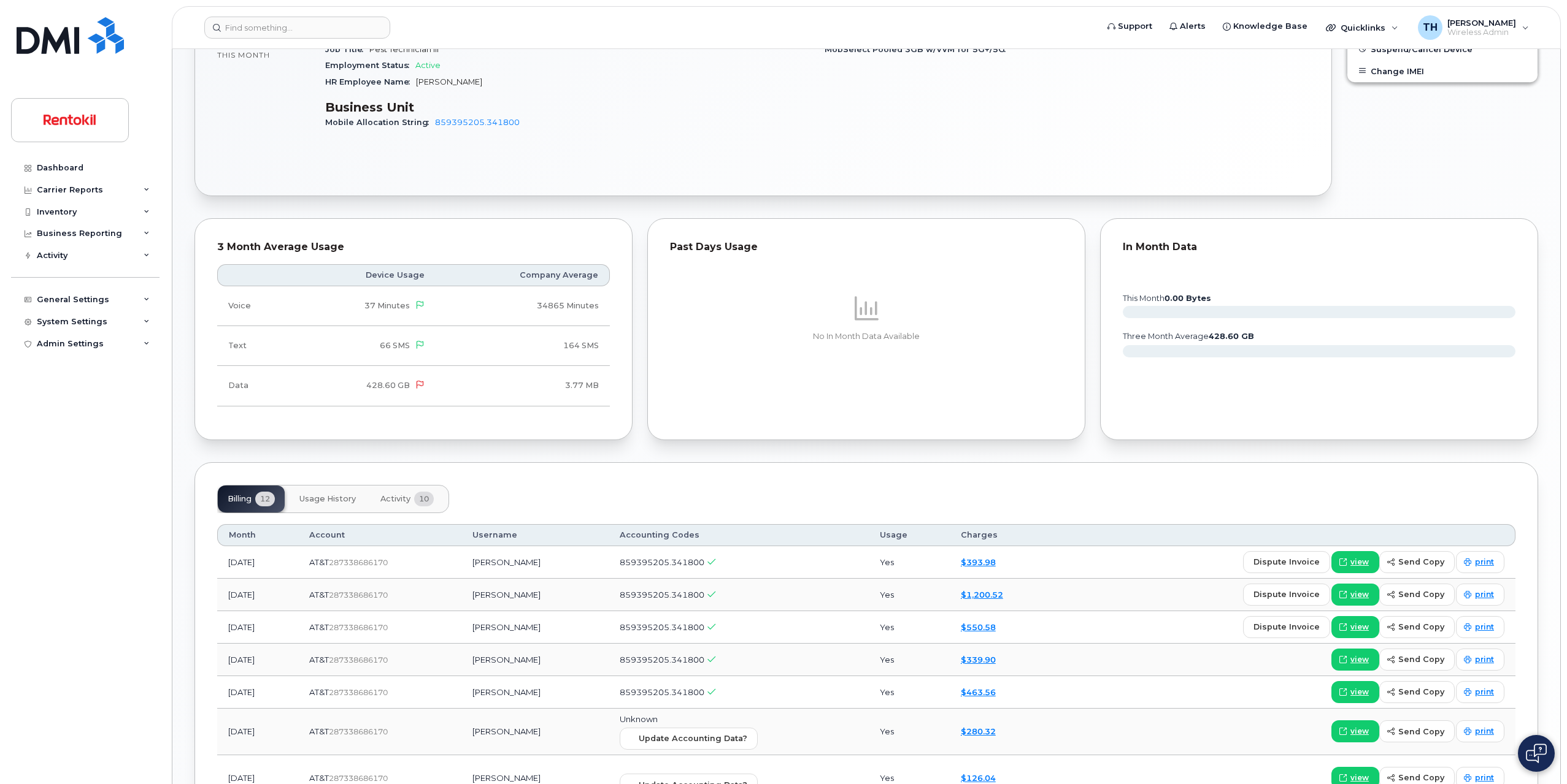
click at [433, 504] on span "10" at bounding box center [424, 499] width 19 height 15
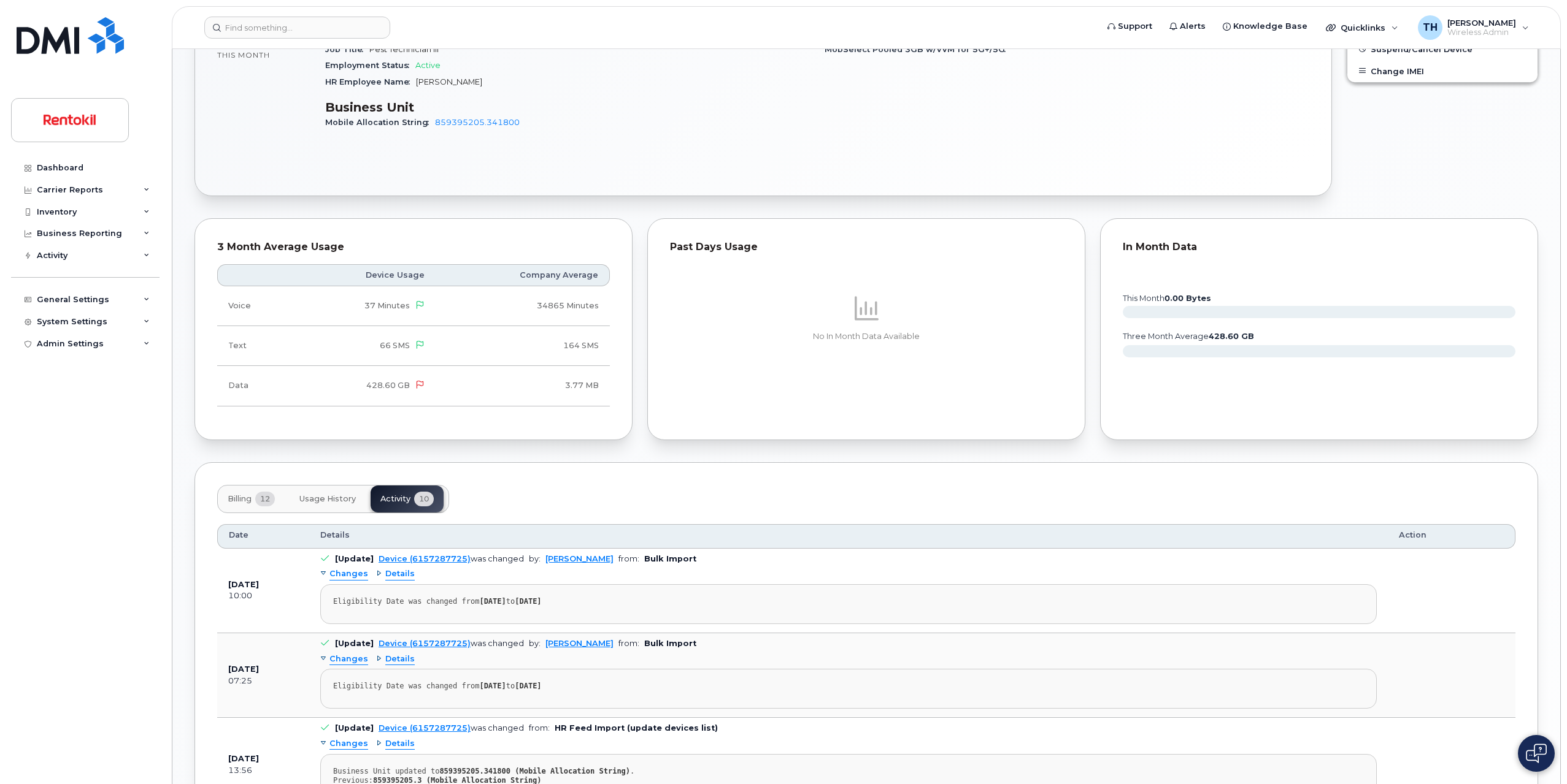
click at [355, 503] on span "Usage History" at bounding box center [328, 499] width 57 height 10
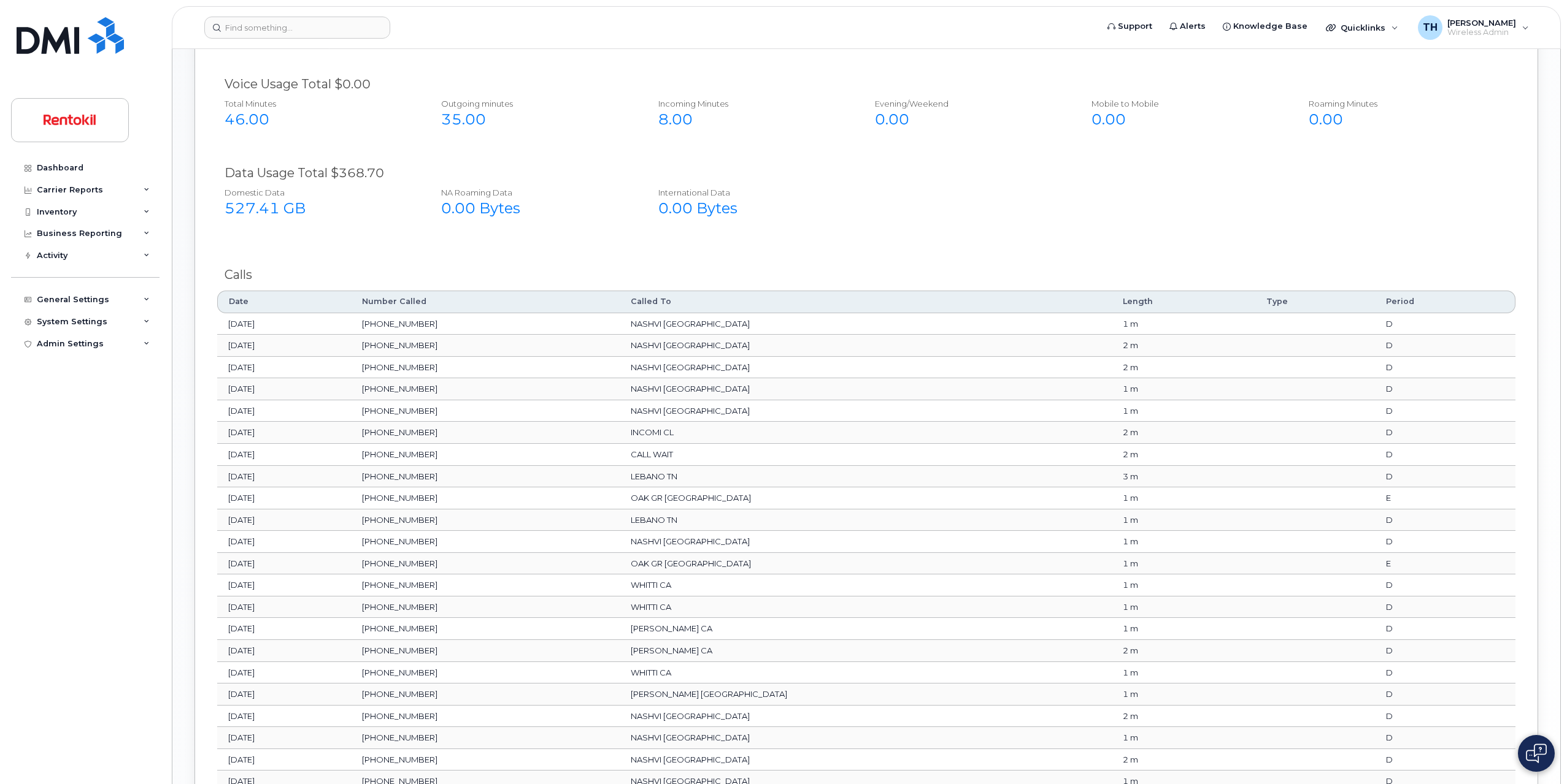
scroll to position [1027, 0]
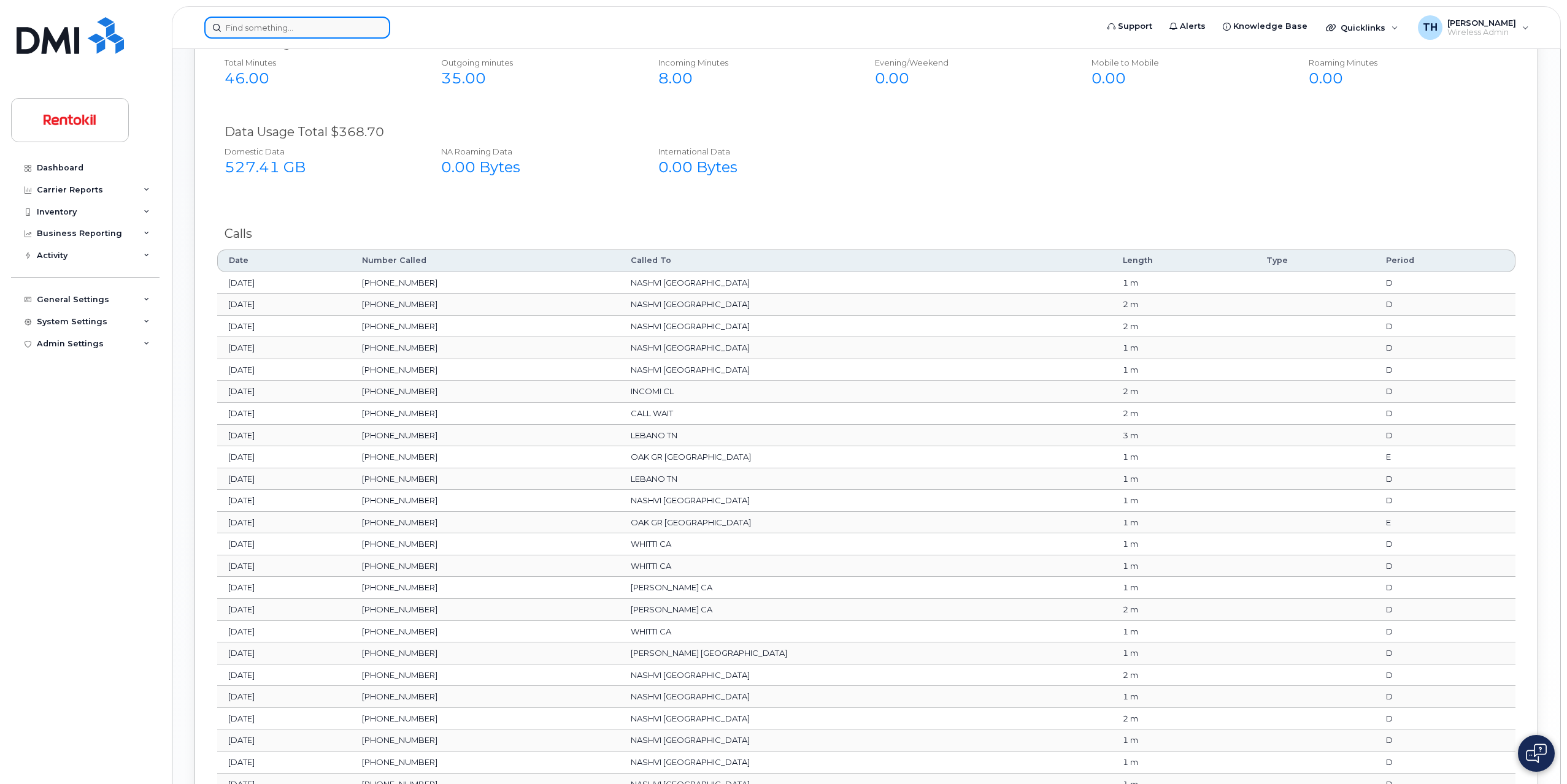
click at [298, 32] on input at bounding box center [297, 27] width 186 height 22
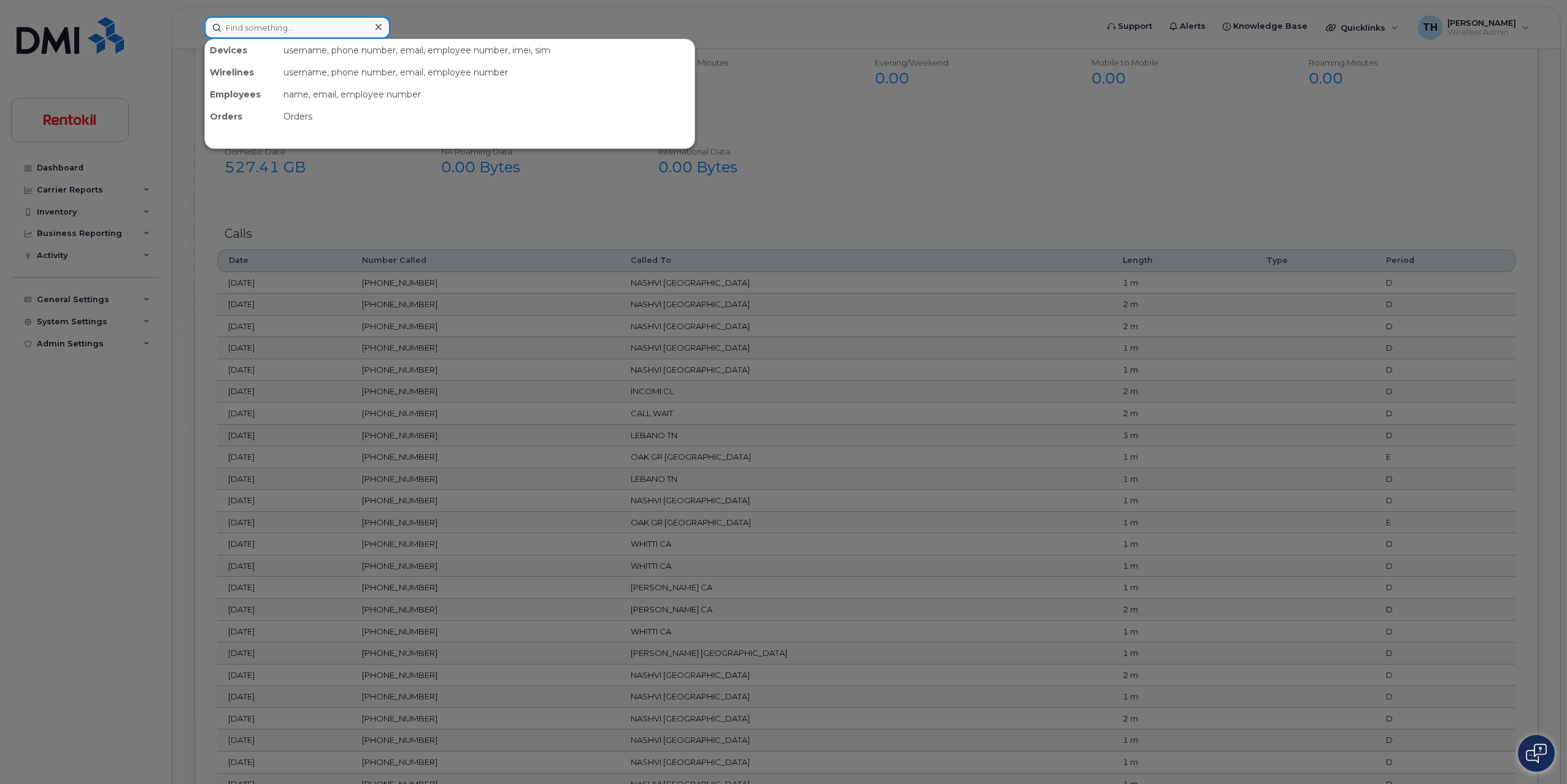
paste input "Angel Torres"
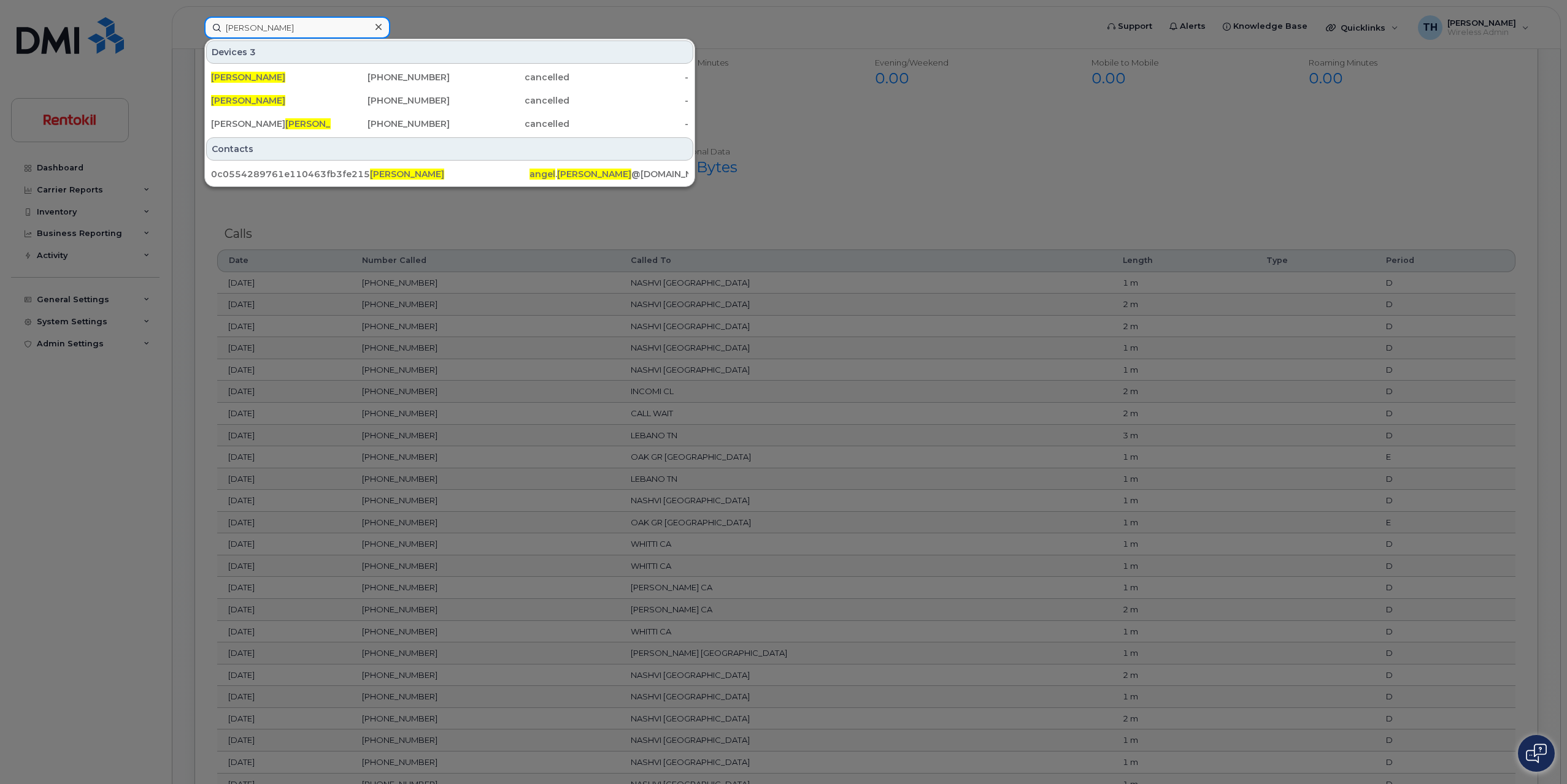
click at [306, 29] on input "Angel Torres" at bounding box center [297, 27] width 186 height 22
paste input "856 560 2922"
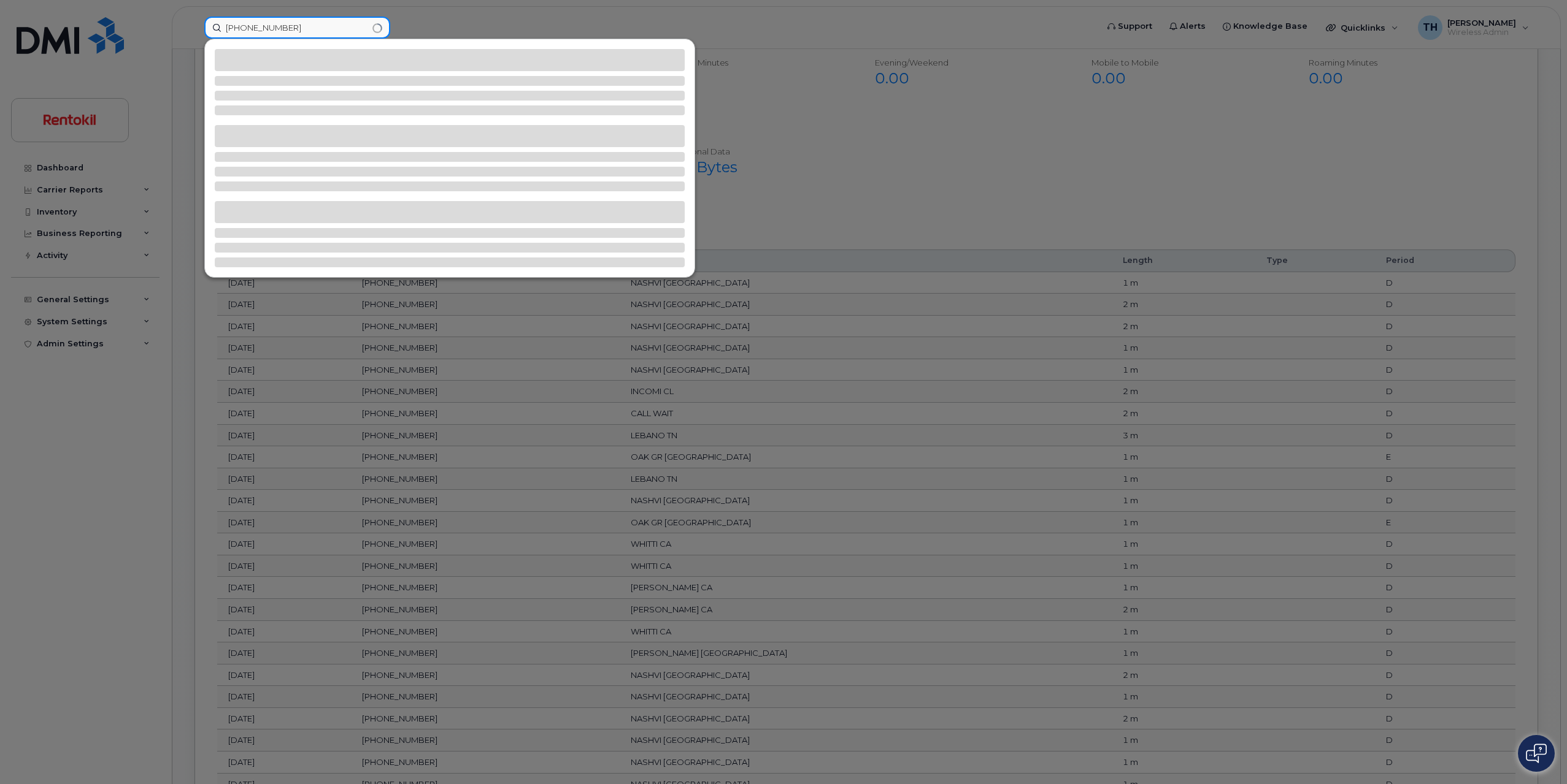
click at [317, 29] on input "856 560 2922" at bounding box center [297, 27] width 186 height 22
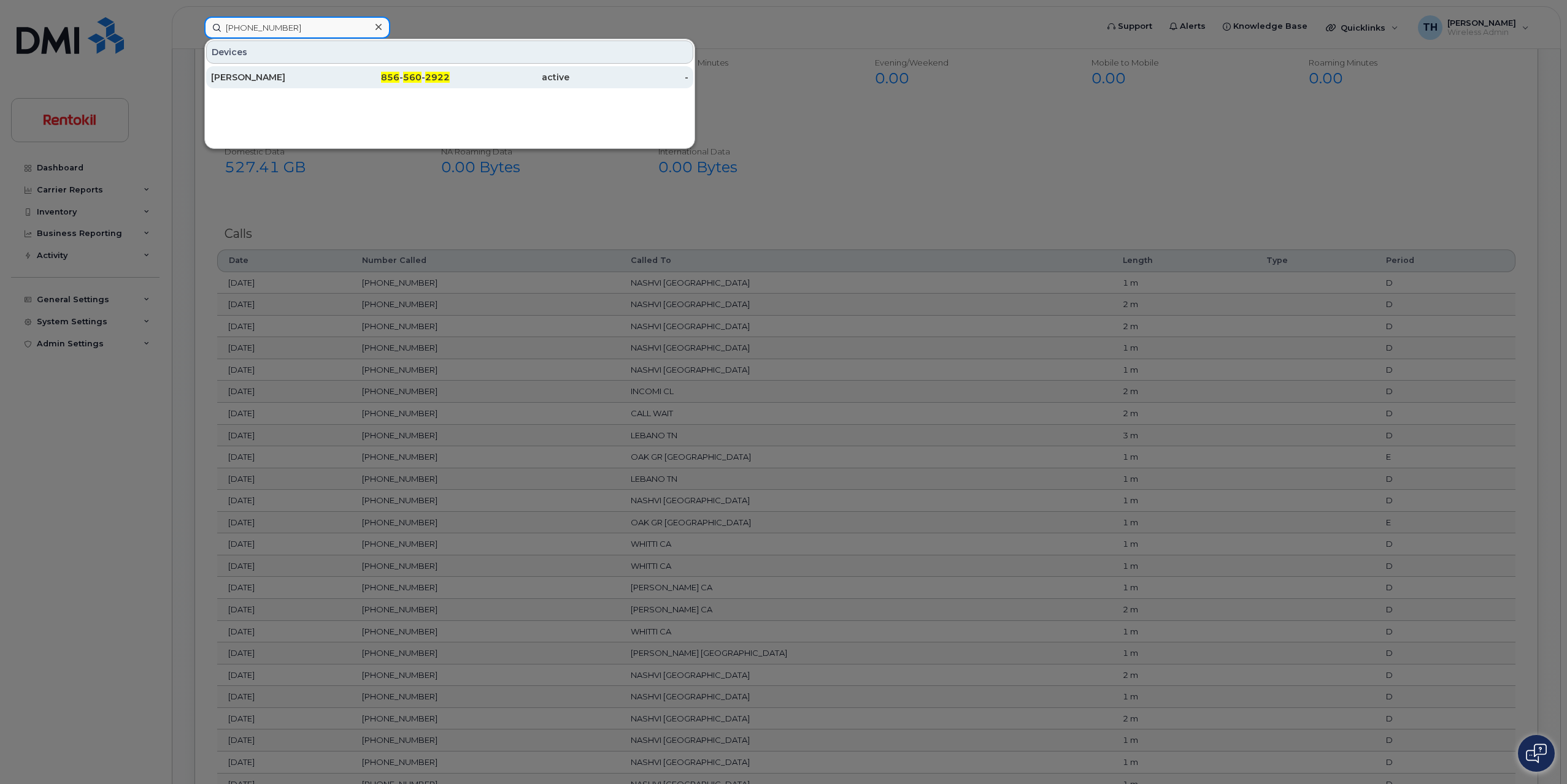
type input "856 560 2922"
click at [342, 69] on div "856 - 560 - 2922" at bounding box center [390, 77] width 120 height 22
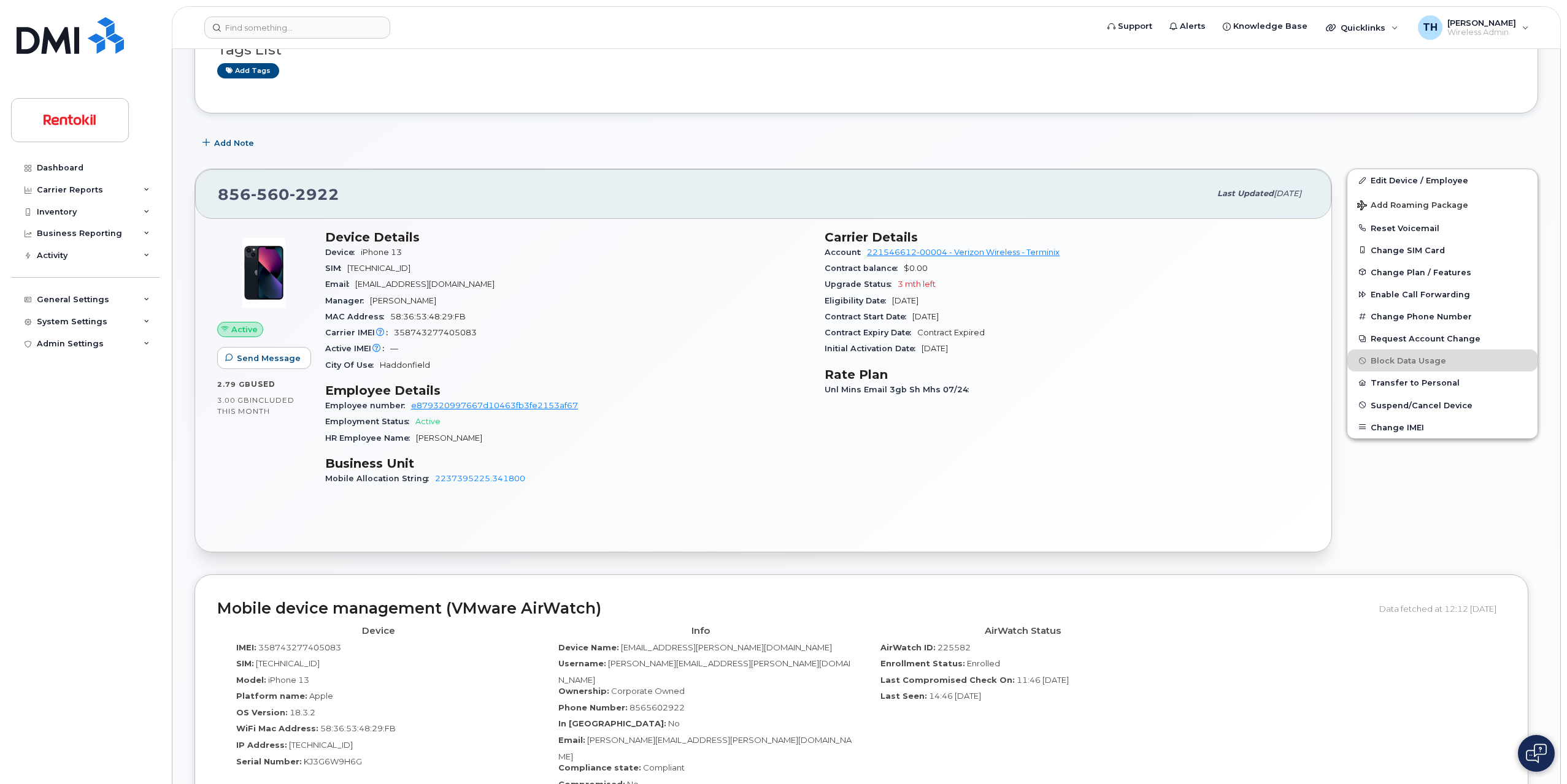
scroll to position [122, 0]
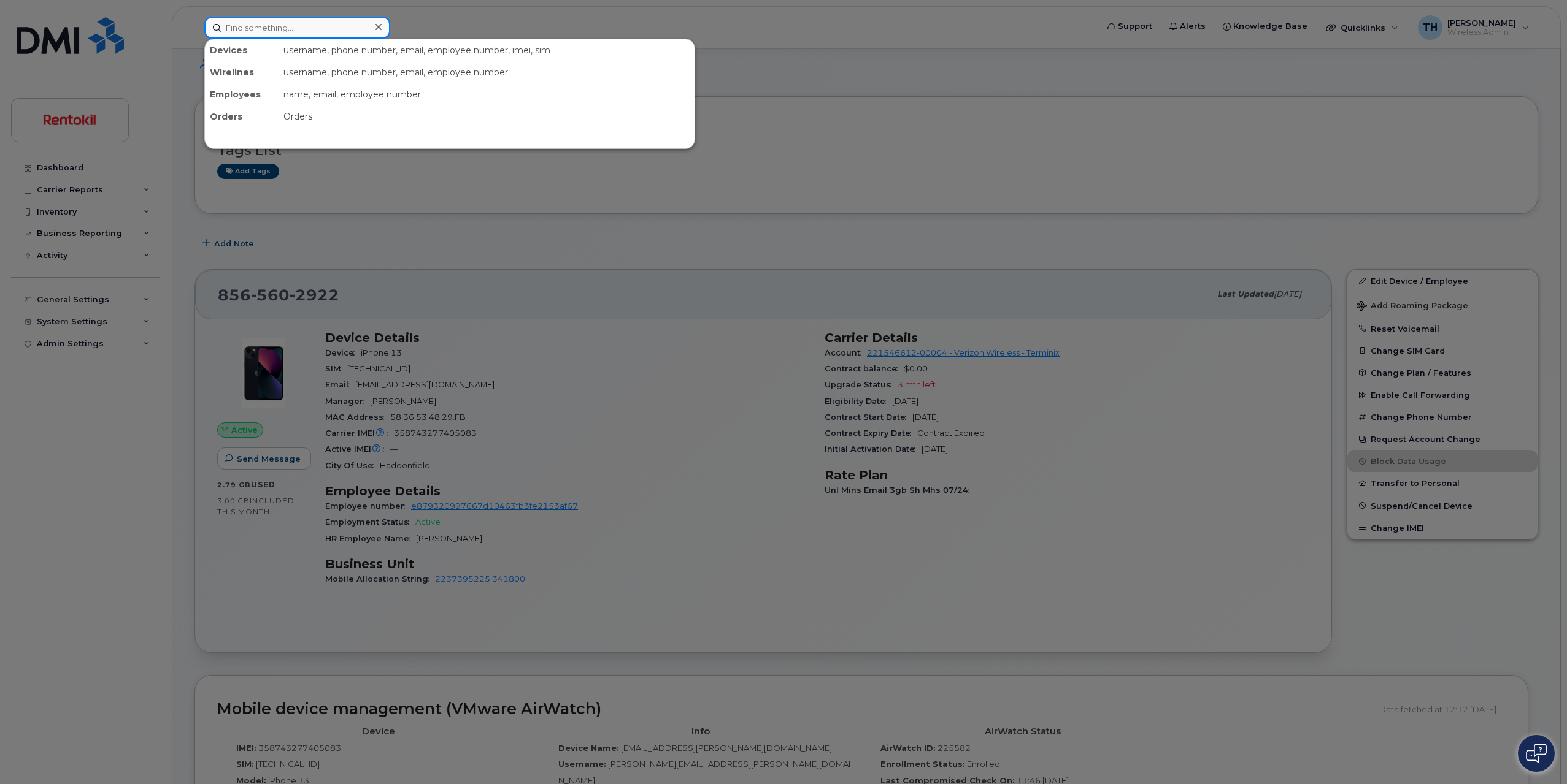
click at [337, 32] on input at bounding box center [297, 27] width 186 height 22
paste input "9016860167"
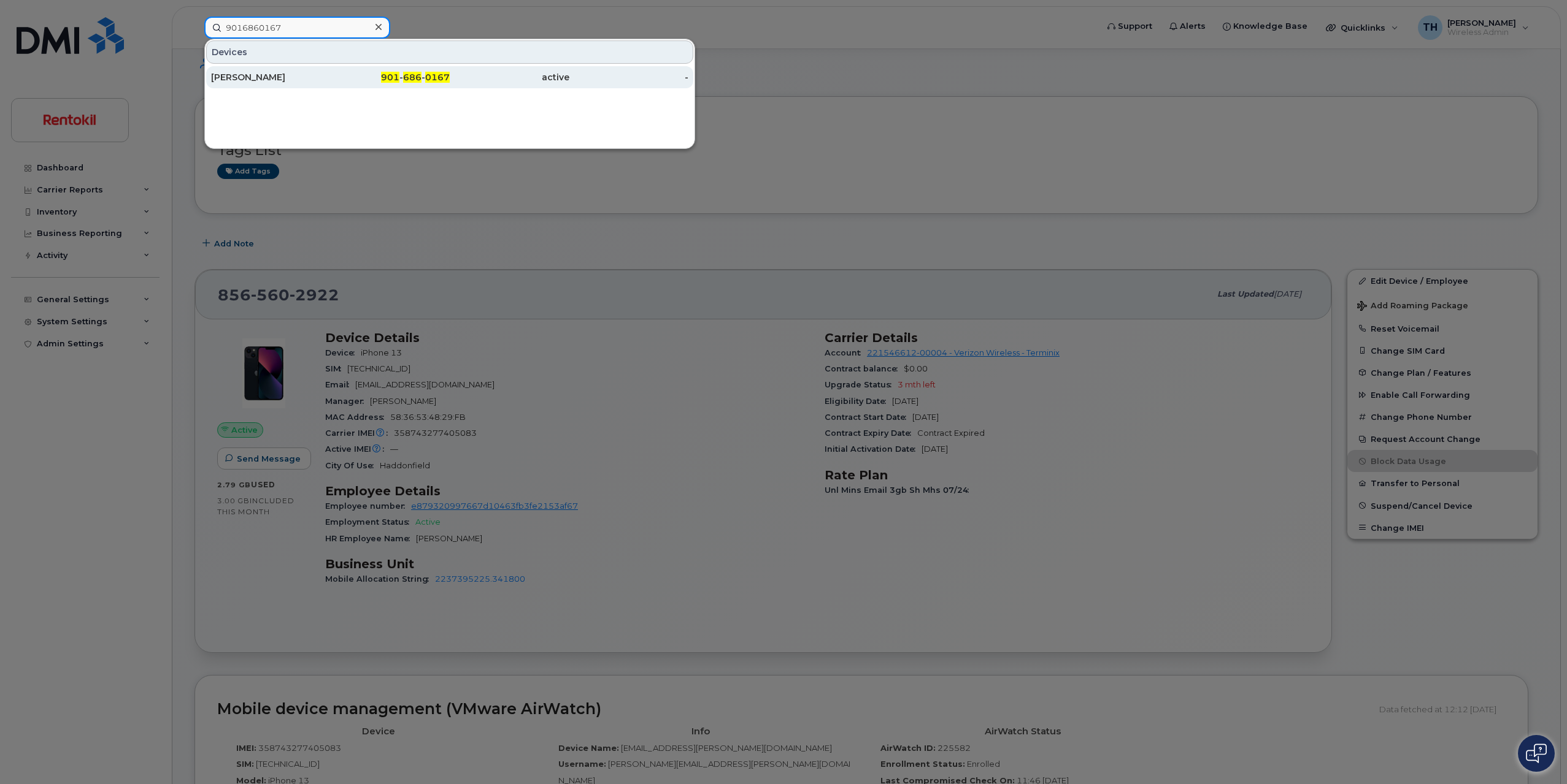
type input "9016860167"
click at [344, 79] on div "901 - 686 - 0167" at bounding box center [390, 77] width 120 height 12
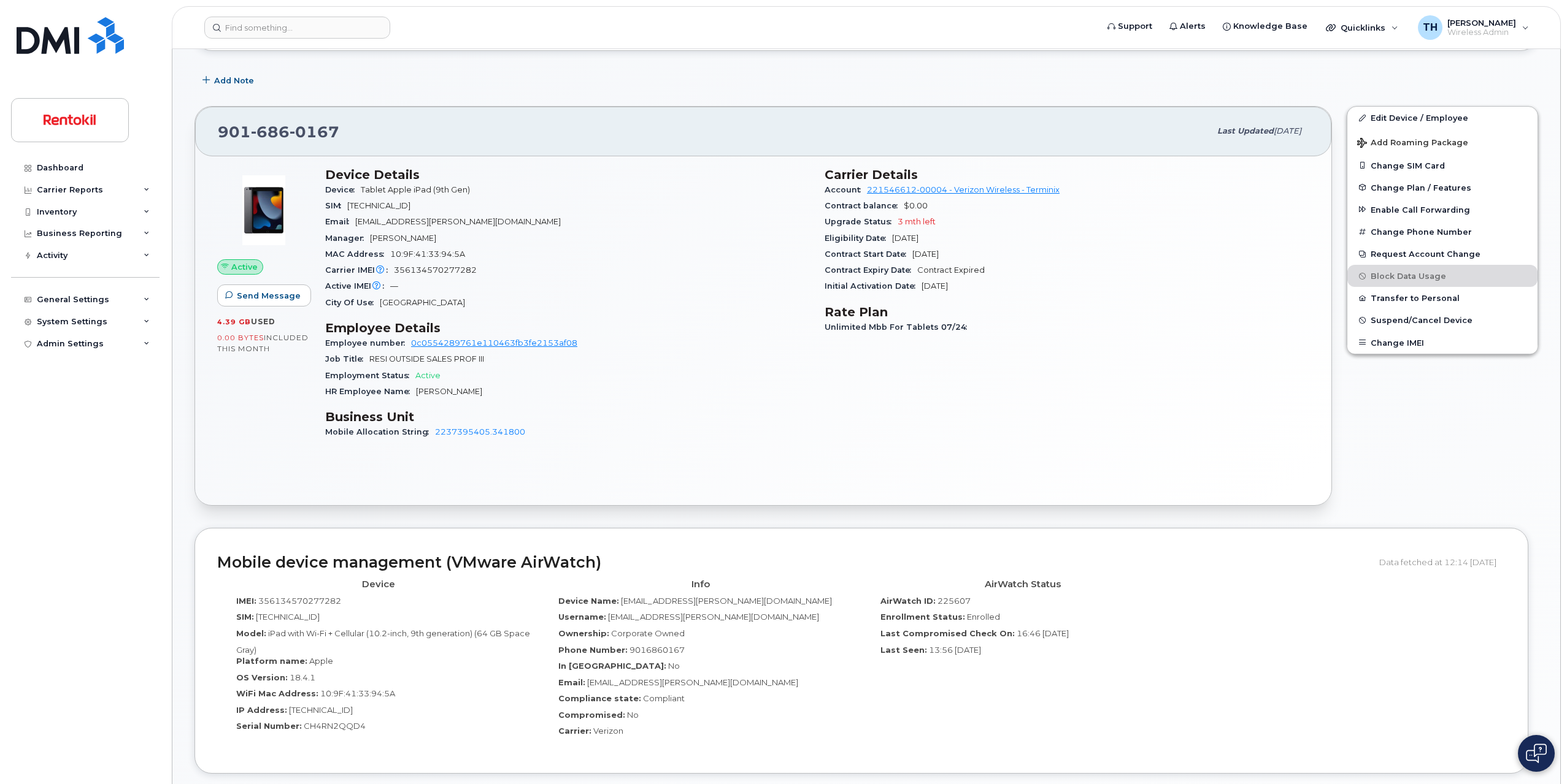
scroll to position [245, 0]
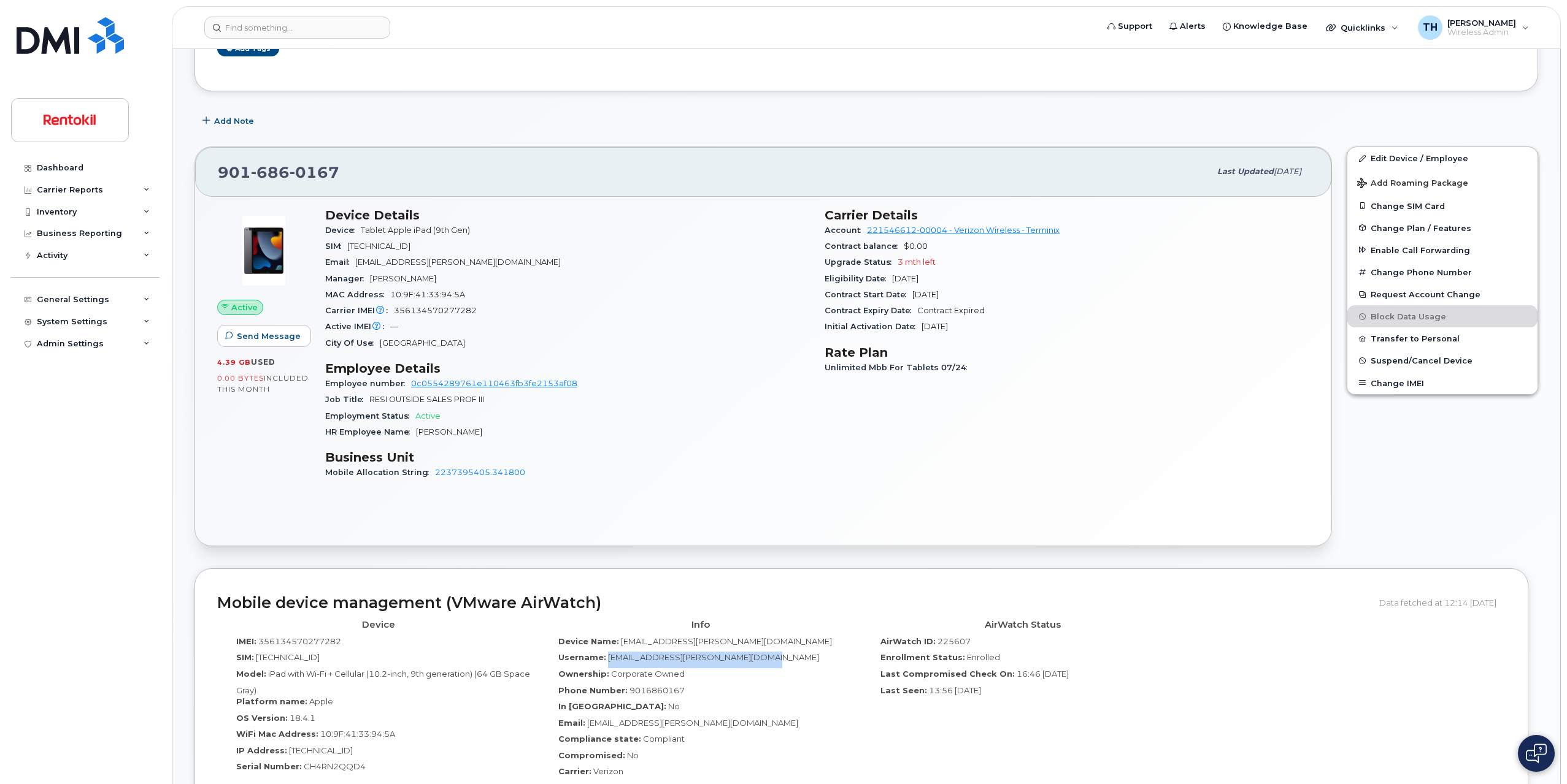
drag, startPoint x: 752, startPoint y: 656, endPoint x: 607, endPoint y: 655, distance: 145.0
click at [607, 655] on div "Username: [EMAIL_ADDRESS][PERSON_NAME][DOMAIN_NAME]" at bounding box center [700, 660] width 304 height 17
copy span "[EMAIL_ADDRESS][PERSON_NAME][DOMAIN_NAME]"
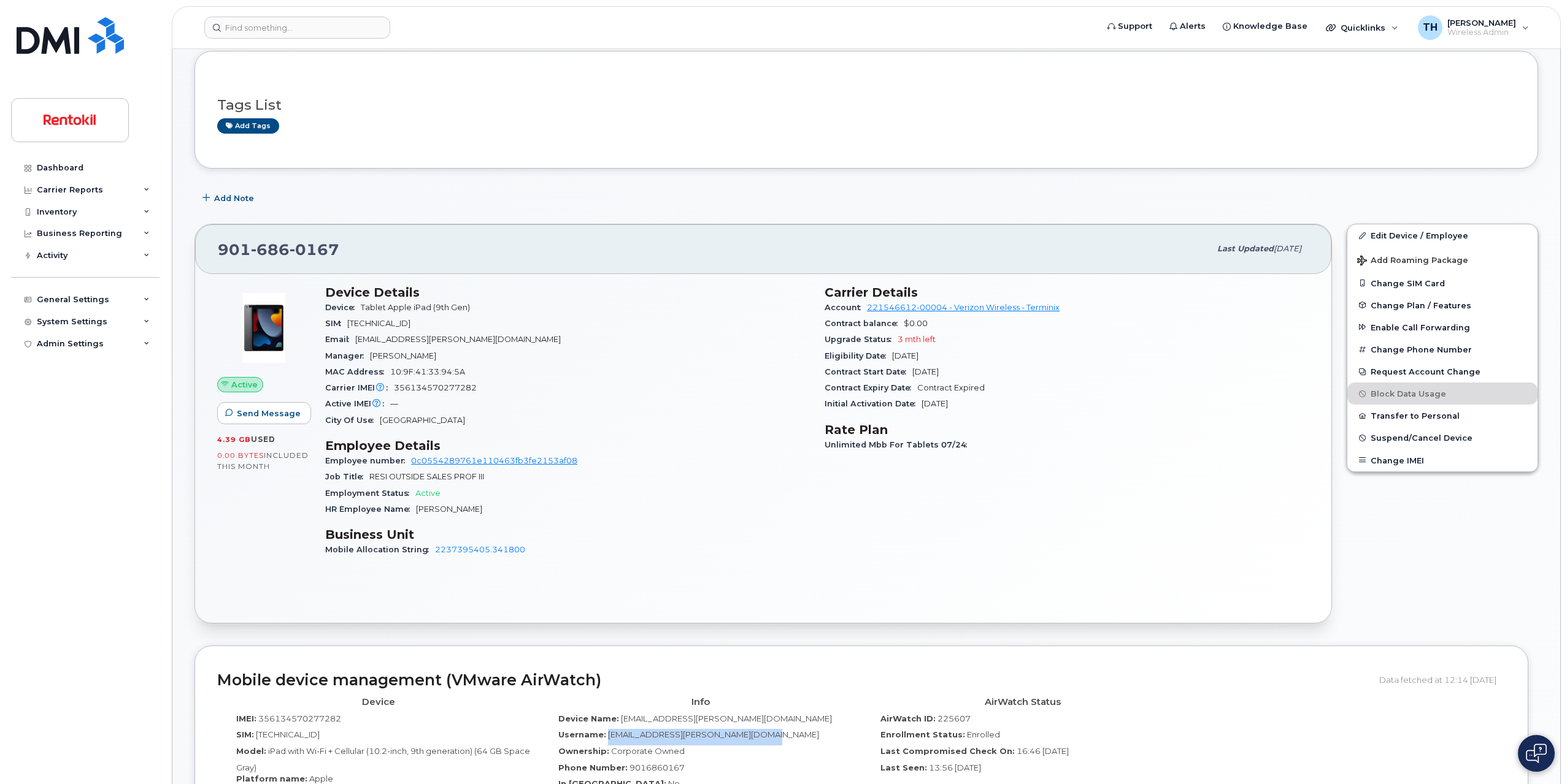
scroll to position [0, 0]
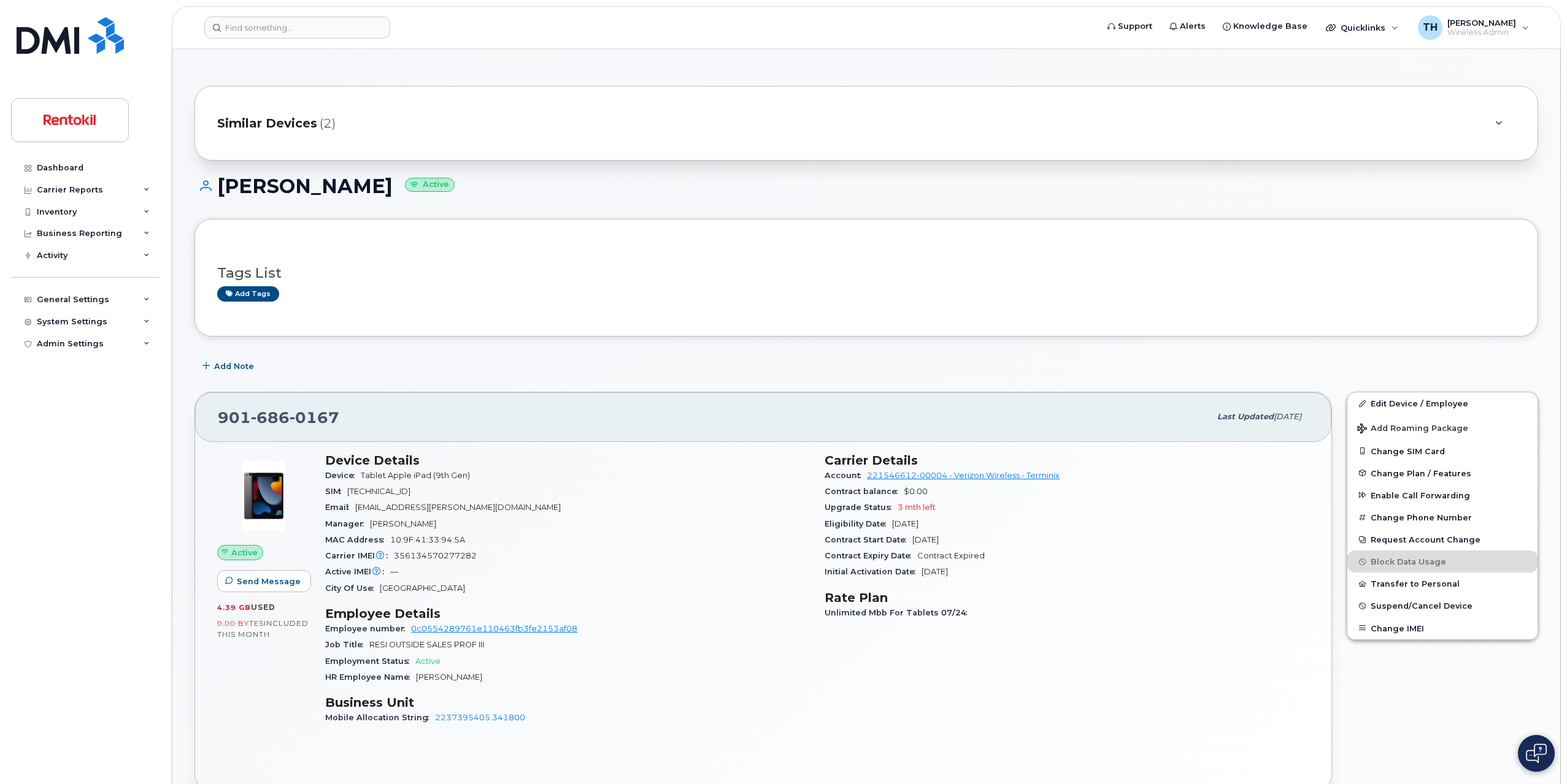
click at [309, 42] on header "Support Alerts Knowledge Base Quicklinks Suspend / Cancel Device Change SIM Car…" at bounding box center [866, 27] width 1389 height 43
click at [309, 22] on input at bounding box center [297, 27] width 186 height 22
paste input "Angel.Torres@rentokil-terminix.com"
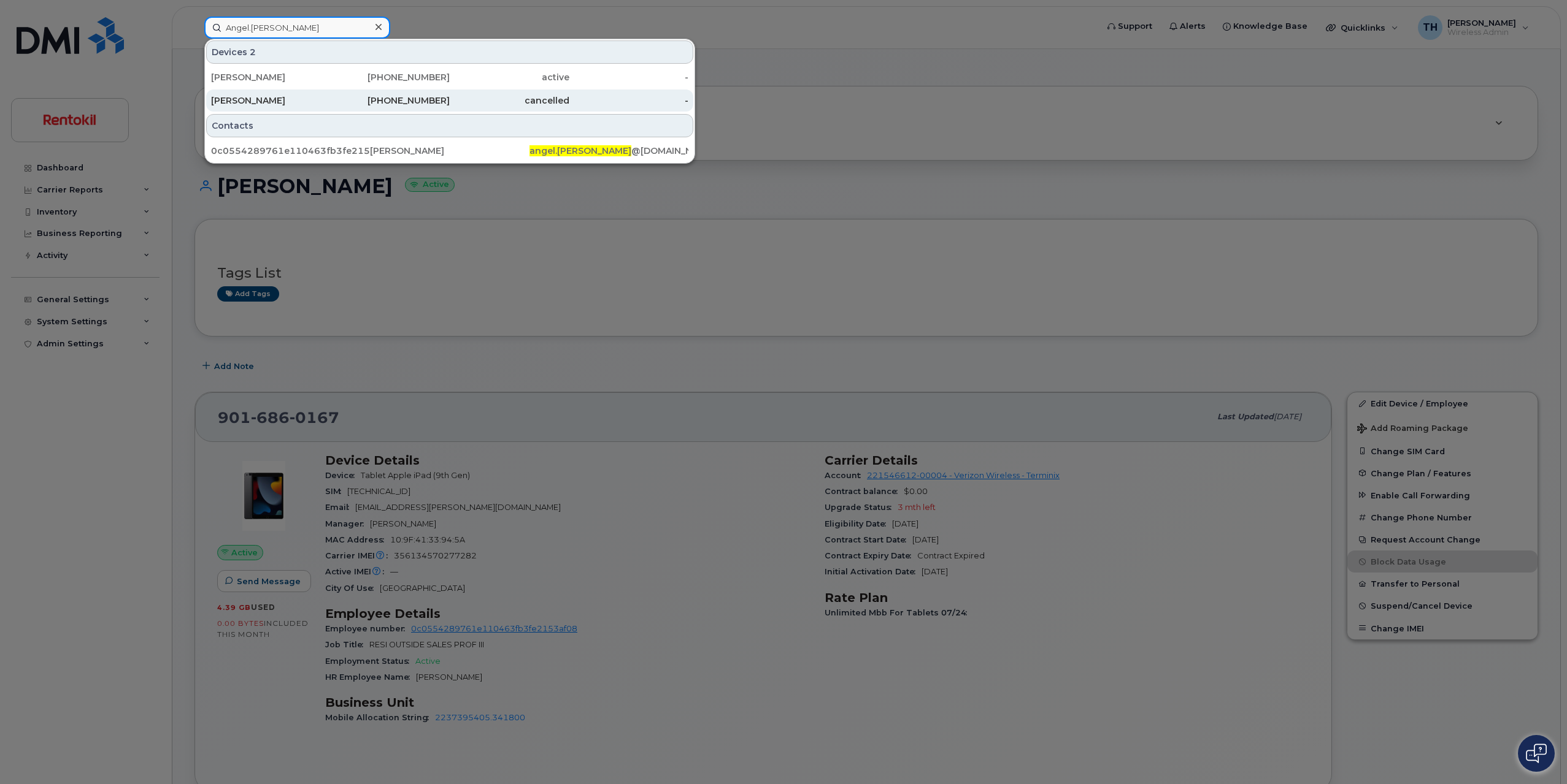
type input "Angel.Torres"
click at [378, 105] on div "901-584-1526" at bounding box center [390, 101] width 120 height 12
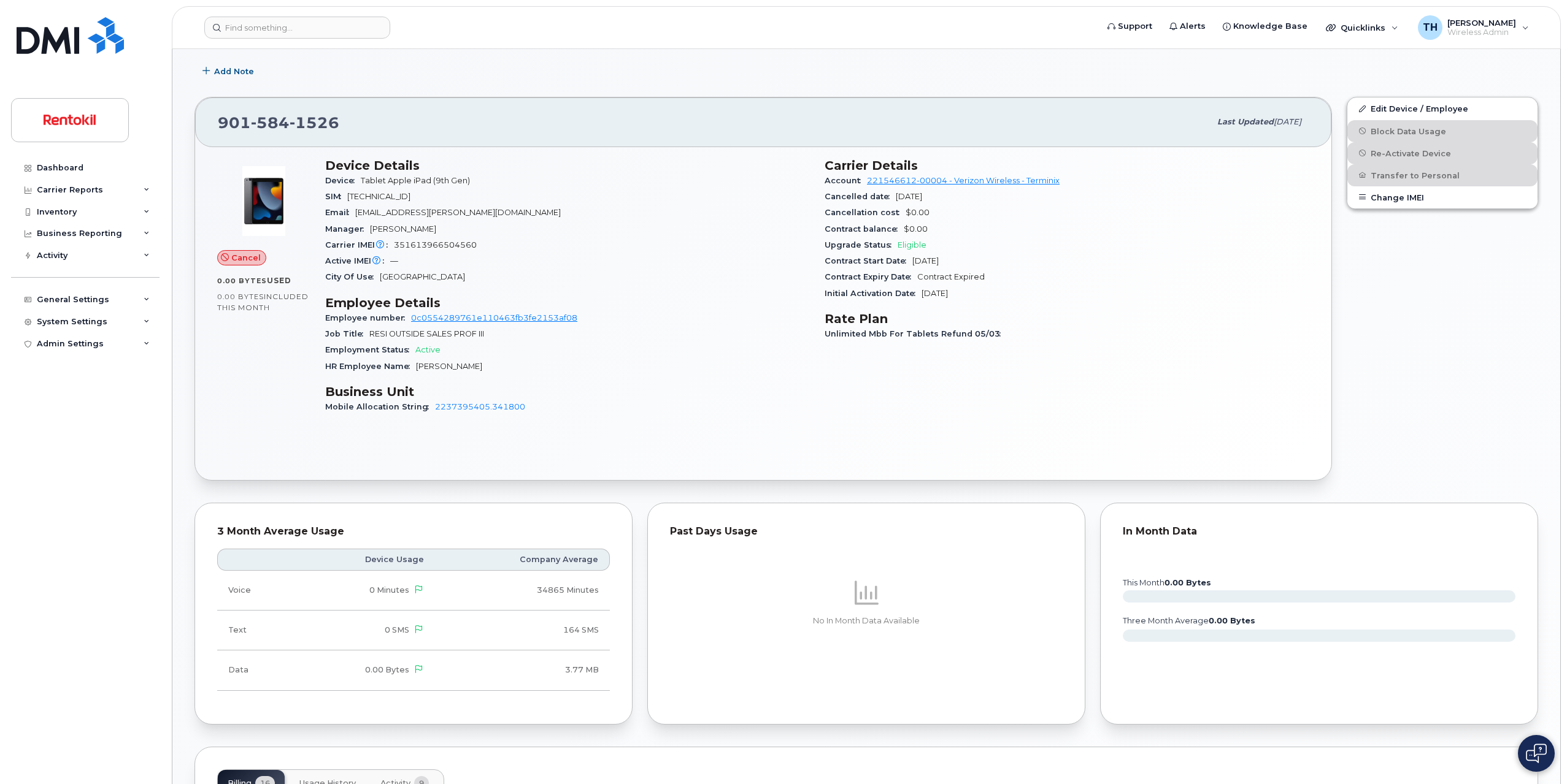
scroll to position [184, 0]
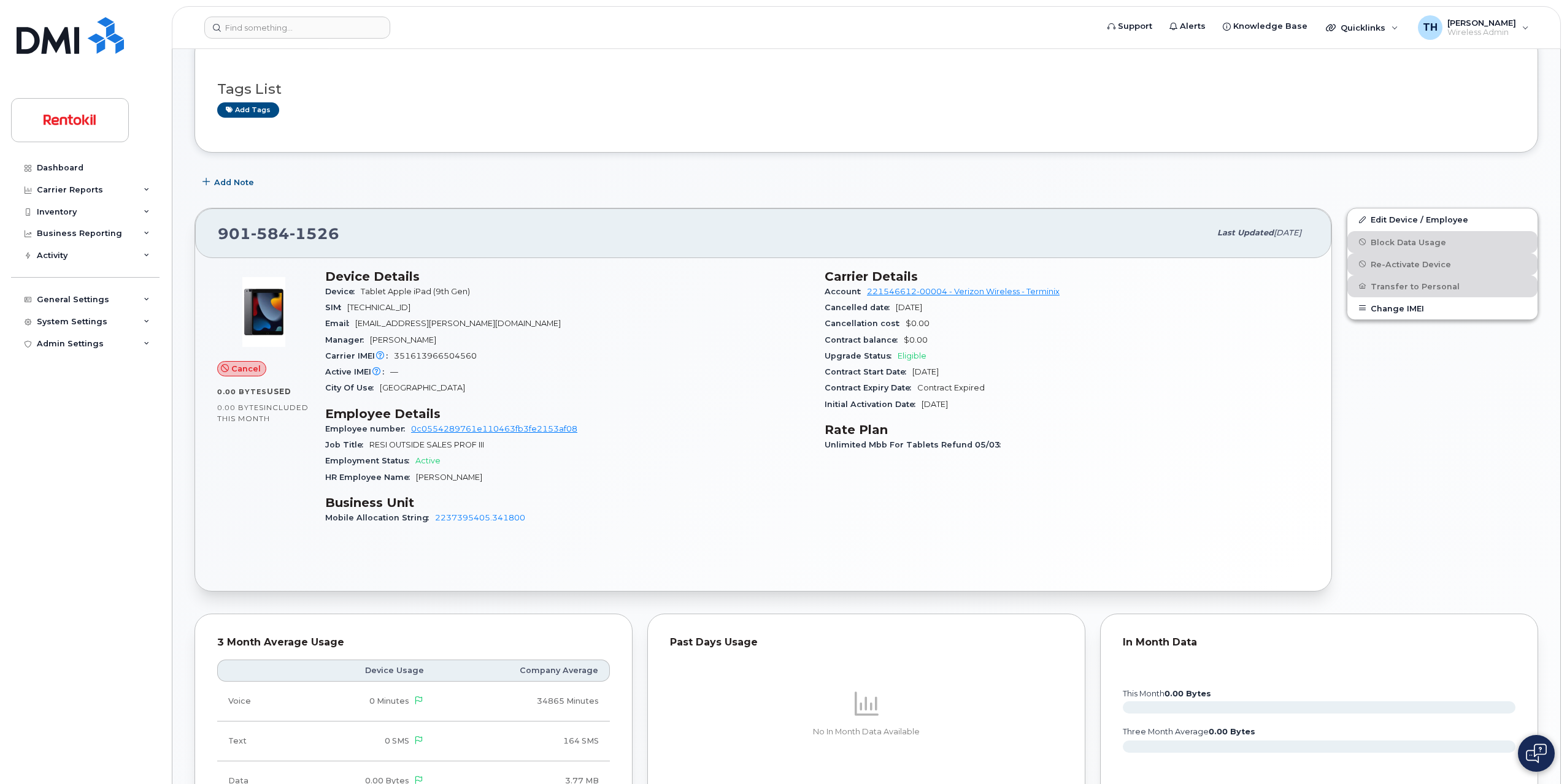
click at [467, 482] on div "HR Employee Name [PERSON_NAME]" at bounding box center [567, 477] width 485 height 16
drag, startPoint x: 475, startPoint y: 477, endPoint x: 413, endPoint y: 479, distance: 62.0
click at [413, 479] on div "HR Employee Name [PERSON_NAME]" at bounding box center [567, 477] width 485 height 16
copy span "[PERSON_NAME]"
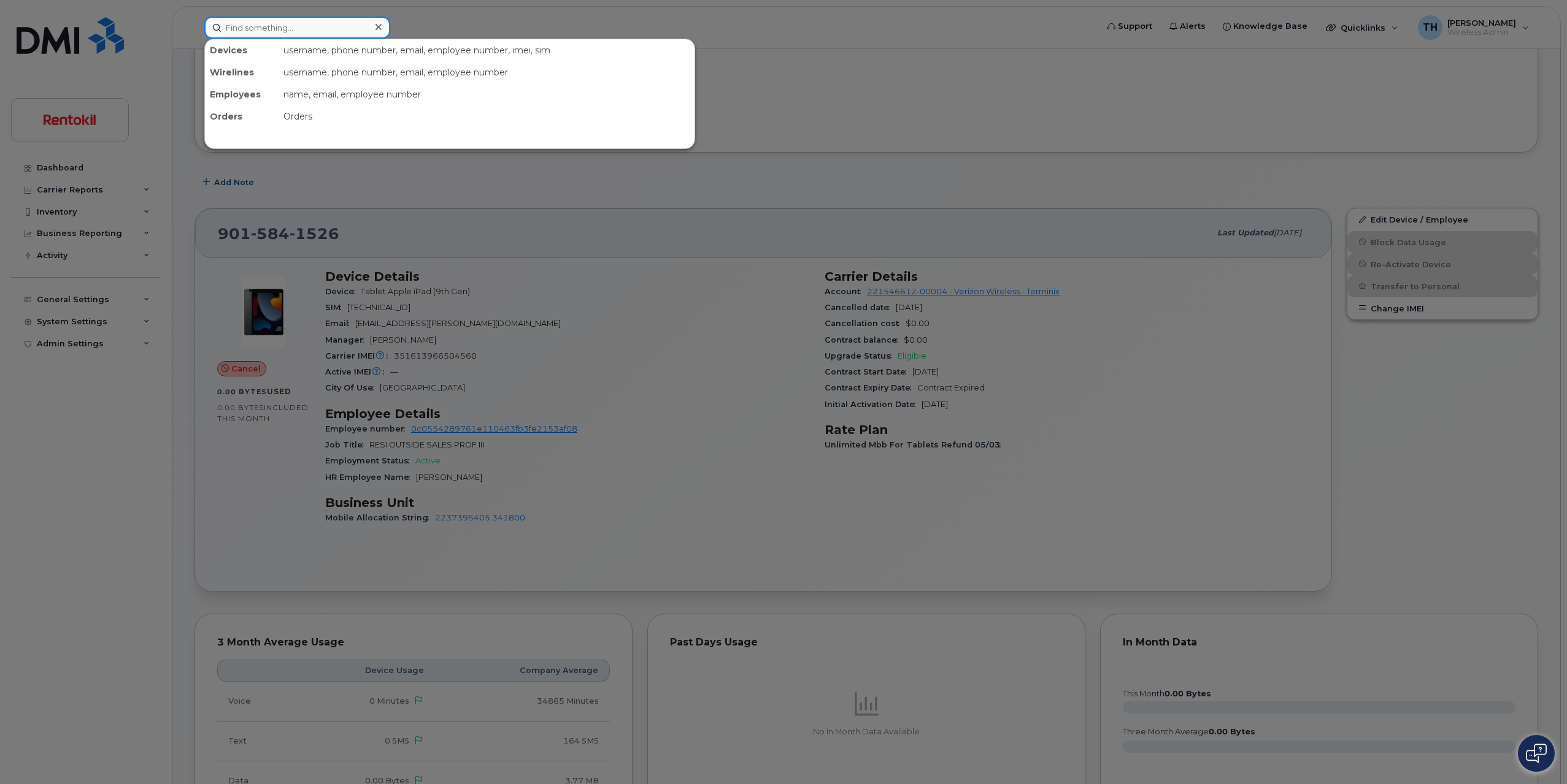
click at [330, 27] on input at bounding box center [297, 27] width 186 height 22
paste input "358743277405083"
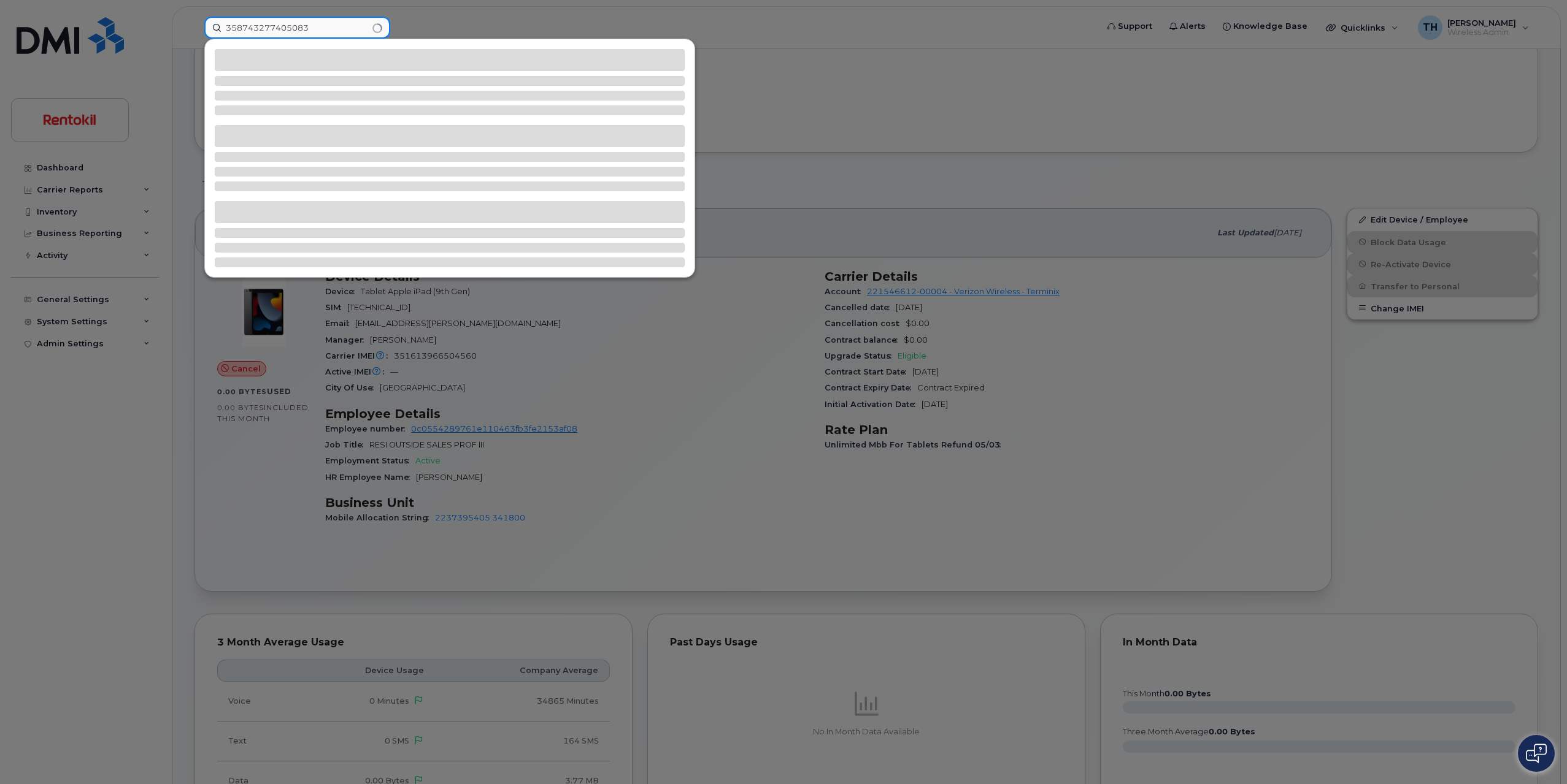
click at [330, 27] on input "358743277405083" at bounding box center [297, 27] width 186 height 22
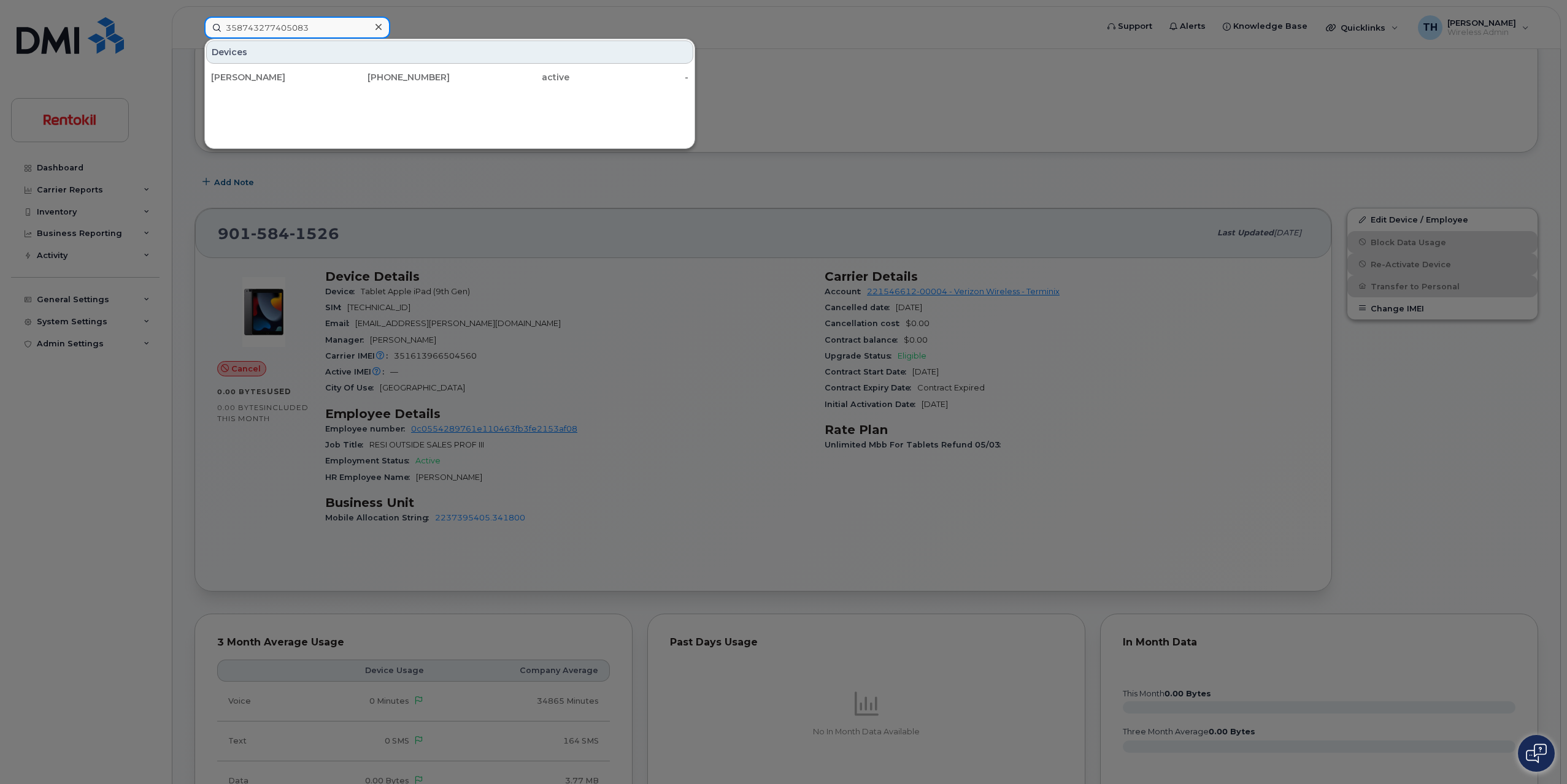
type input "358743277405083"
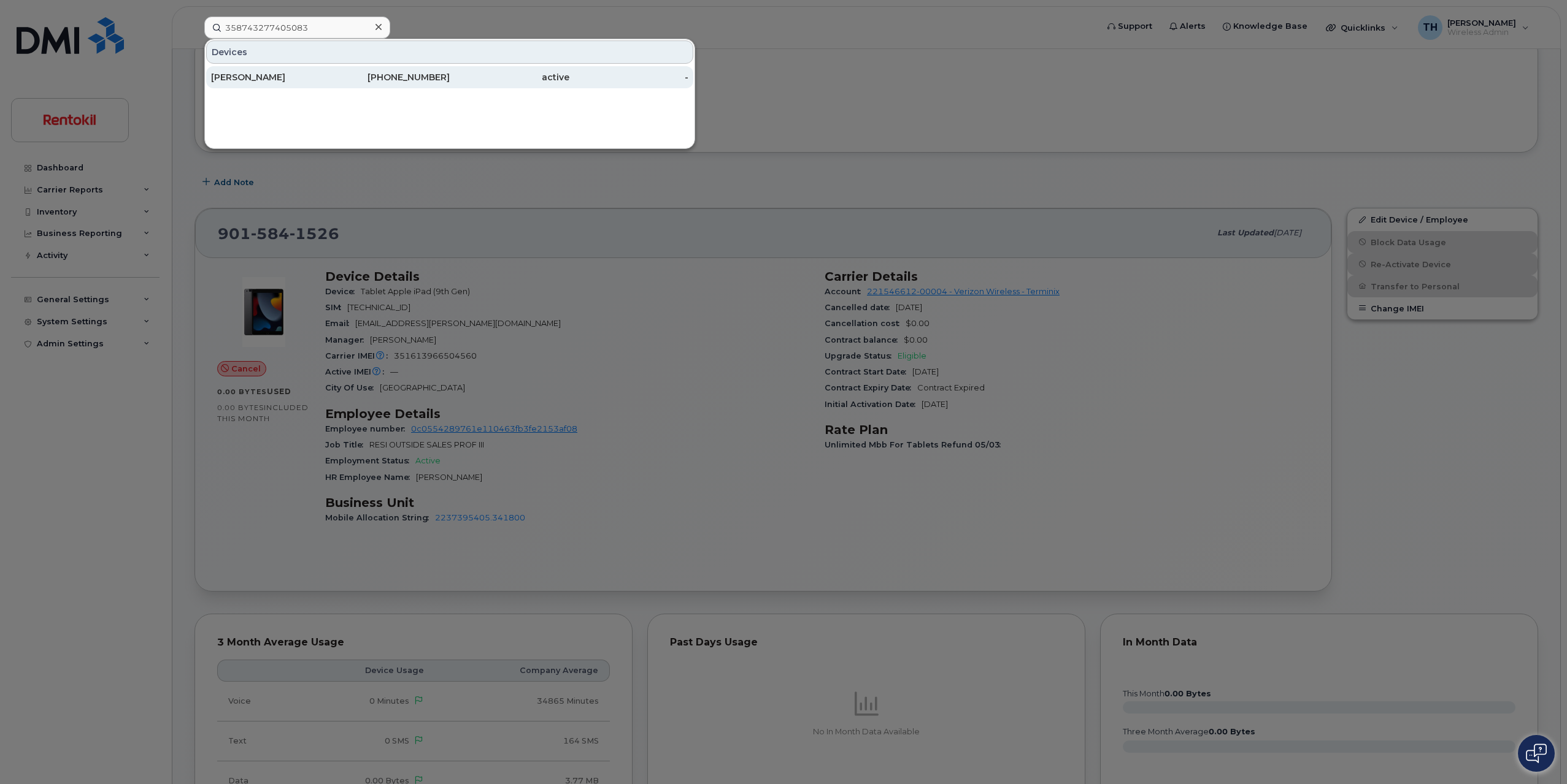
click at [340, 71] on div "856-560-2922" at bounding box center [390, 77] width 120 height 22
